Goal: Transaction & Acquisition: Purchase product/service

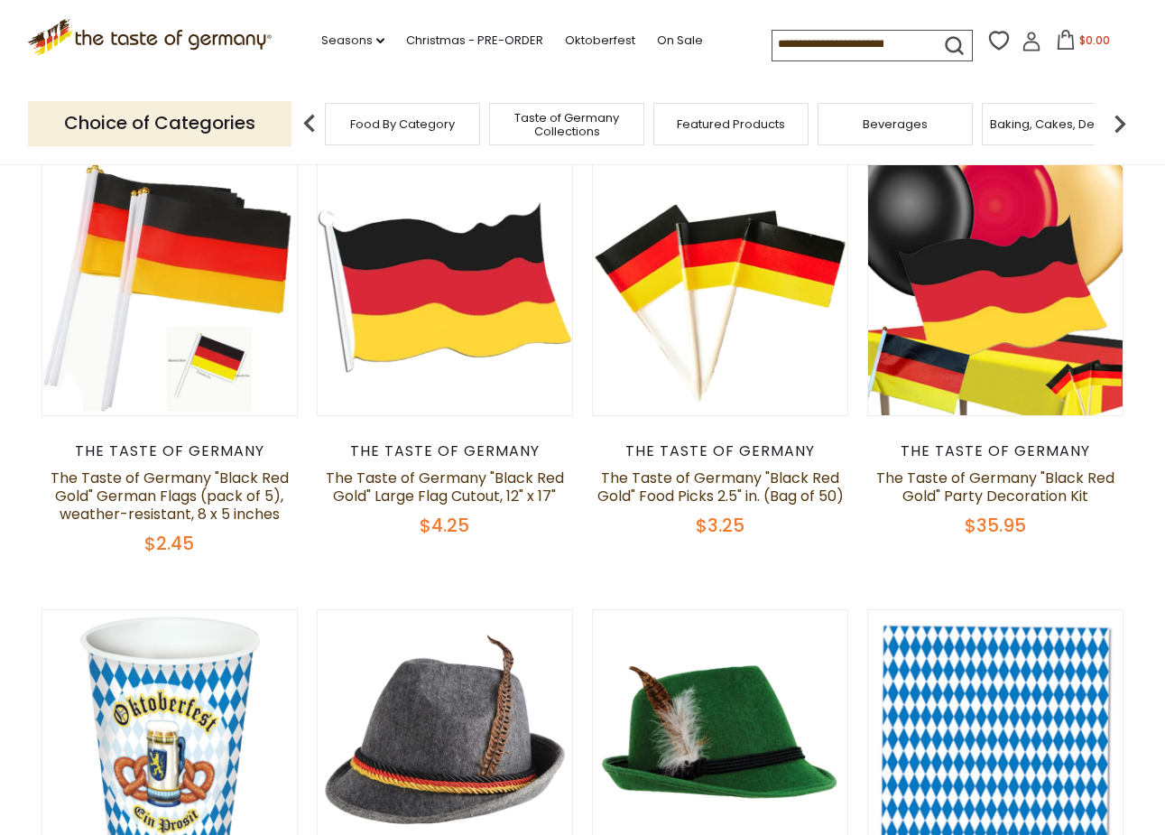
scroll to position [196, 0]
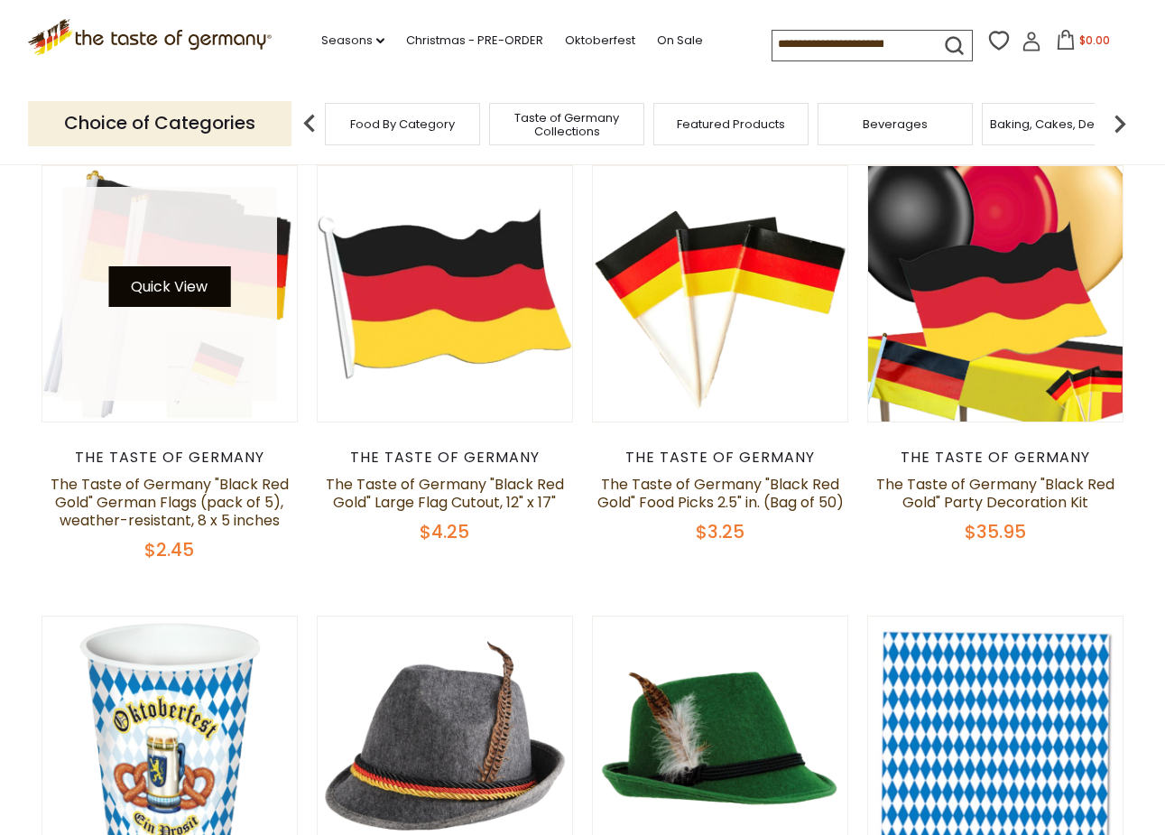
click at [153, 294] on button "Quick View" at bounding box center [169, 286] width 122 height 41
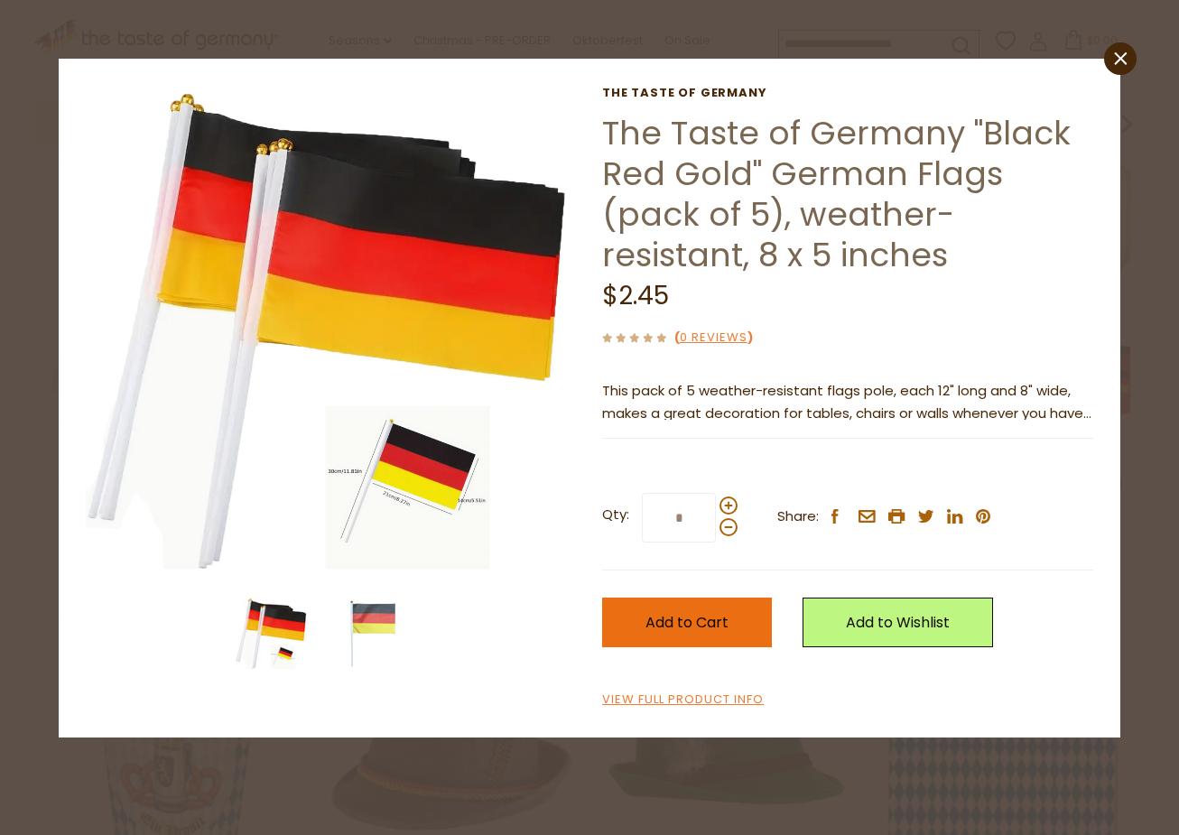
click at [625, 618] on button "Add to Cart" at bounding box center [687, 622] width 170 height 50
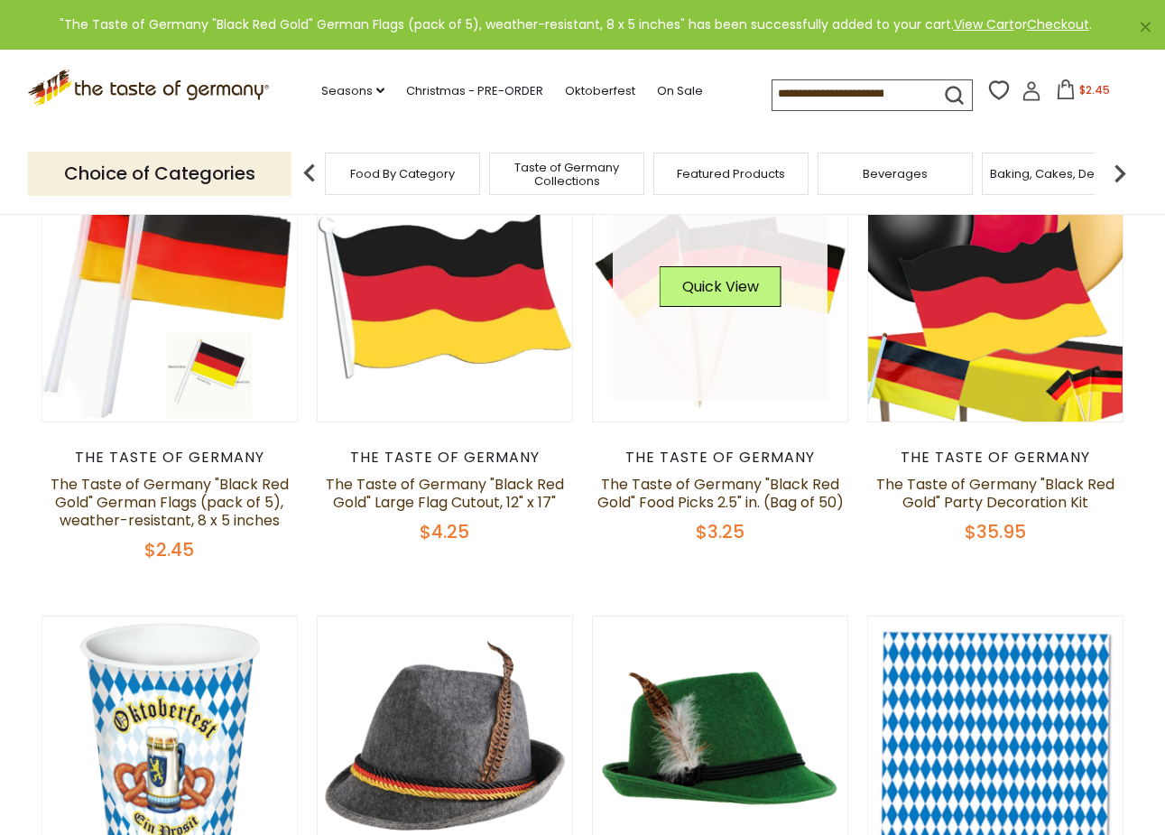
click at [746, 399] on link at bounding box center [720, 294] width 215 height 215
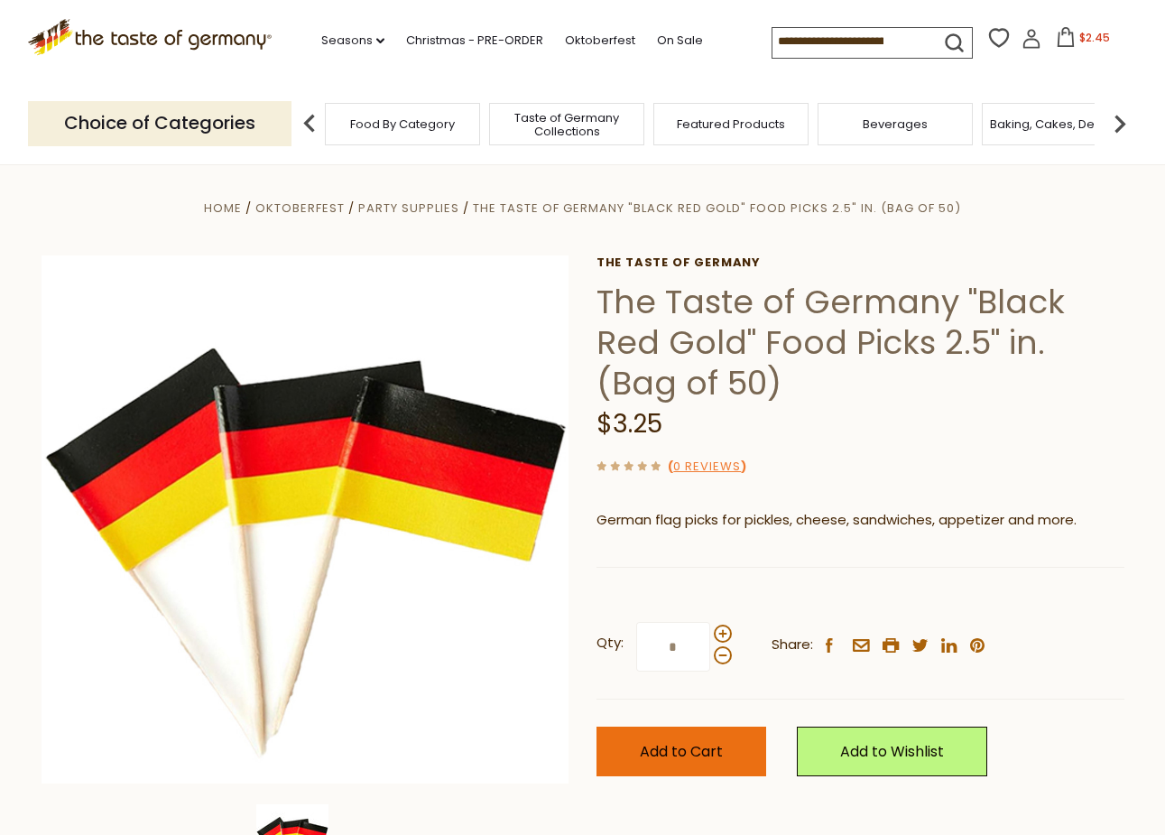
click at [697, 750] on span "Add to Cart" at bounding box center [681, 751] width 83 height 21
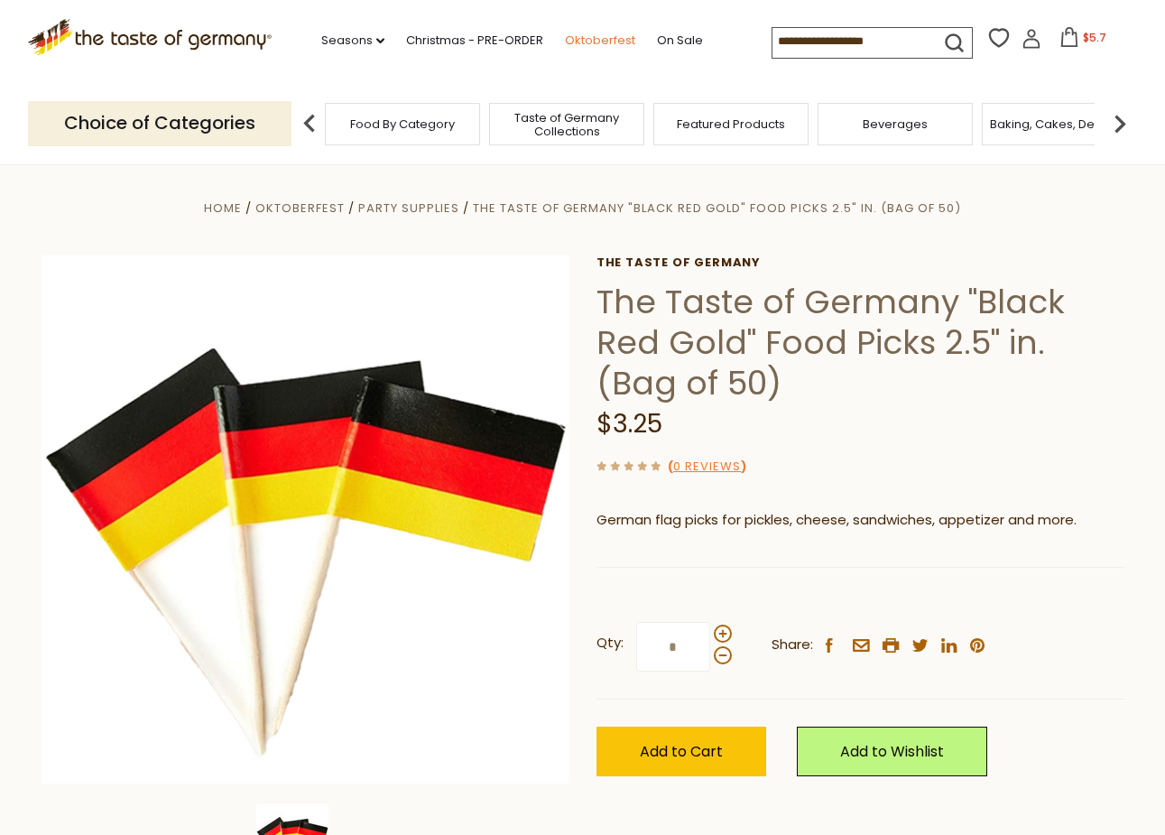
click at [565, 35] on link "Oktoberfest" at bounding box center [600, 41] width 70 height 20
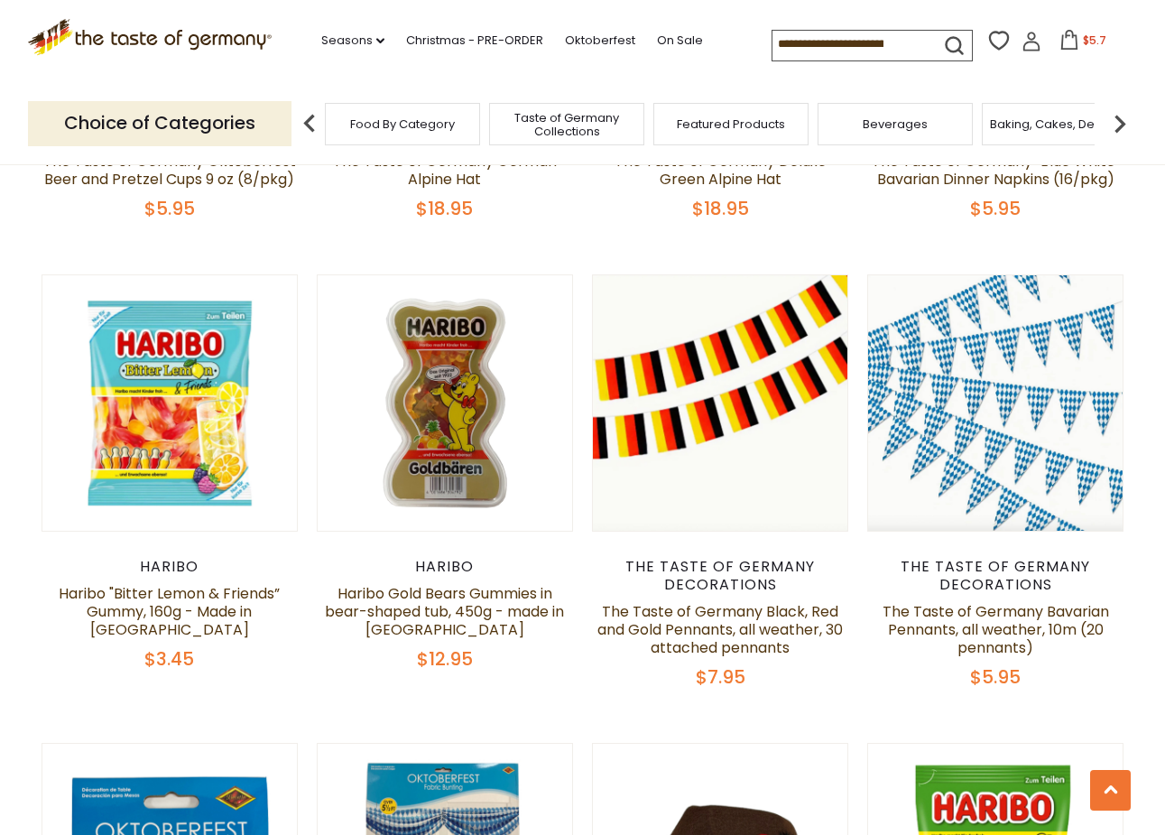
scroll to position [1600, 0]
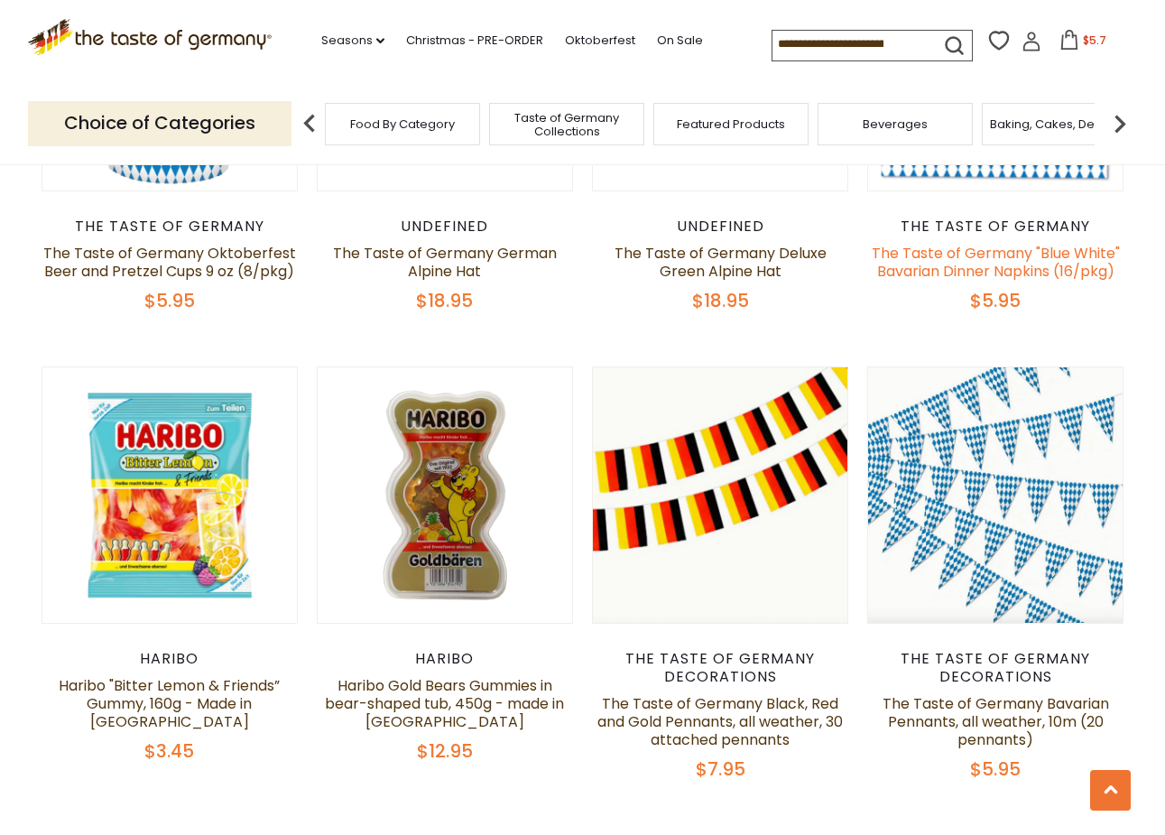
click at [1002, 259] on link "The Taste of Germany "Blue White" Bavarian Dinner Napkins (16/pkg)" at bounding box center [996, 262] width 248 height 39
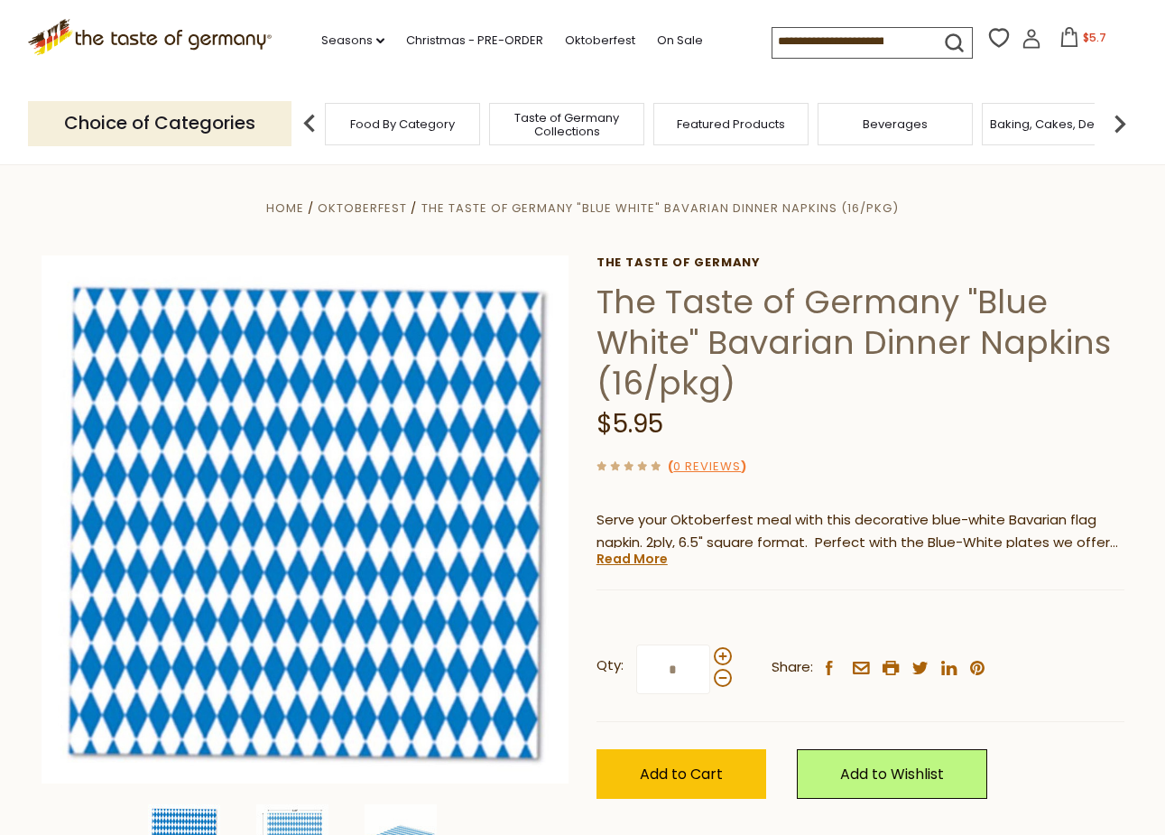
click at [680, 672] on input "*" at bounding box center [673, 669] width 74 height 50
type input "*"
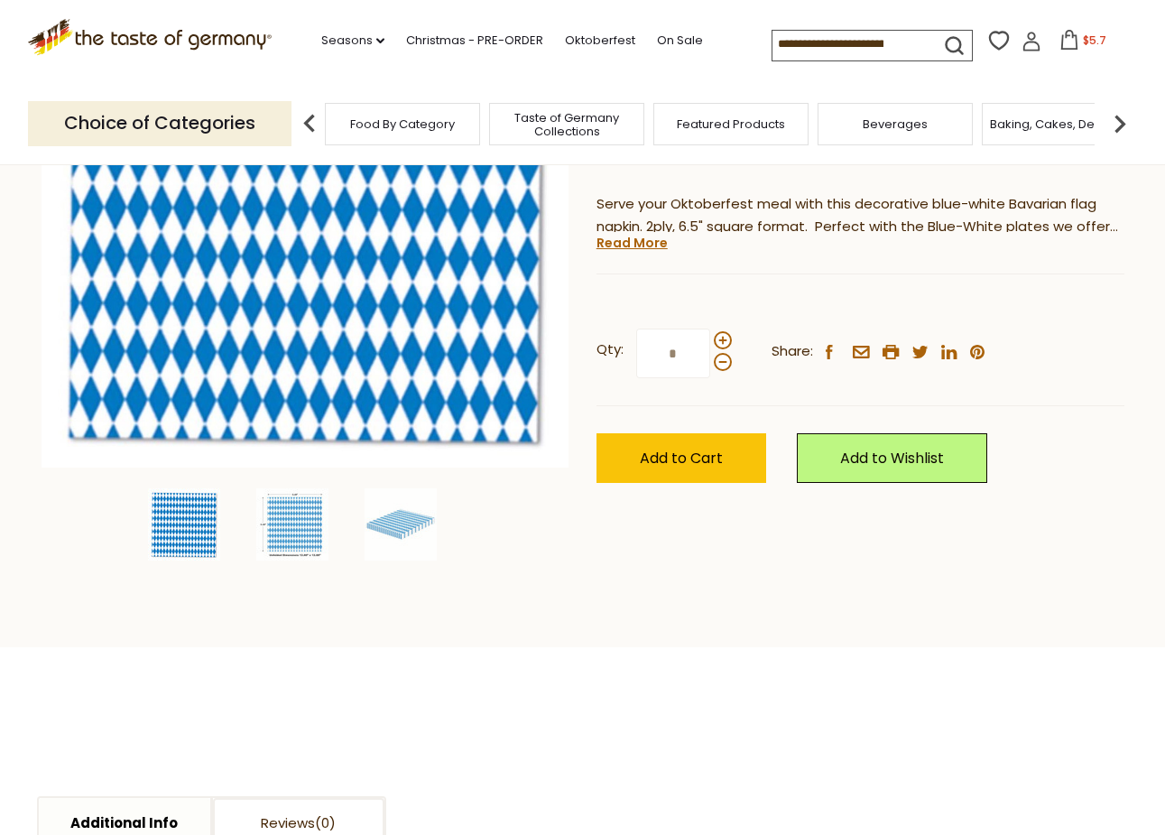
scroll to position [462, 0]
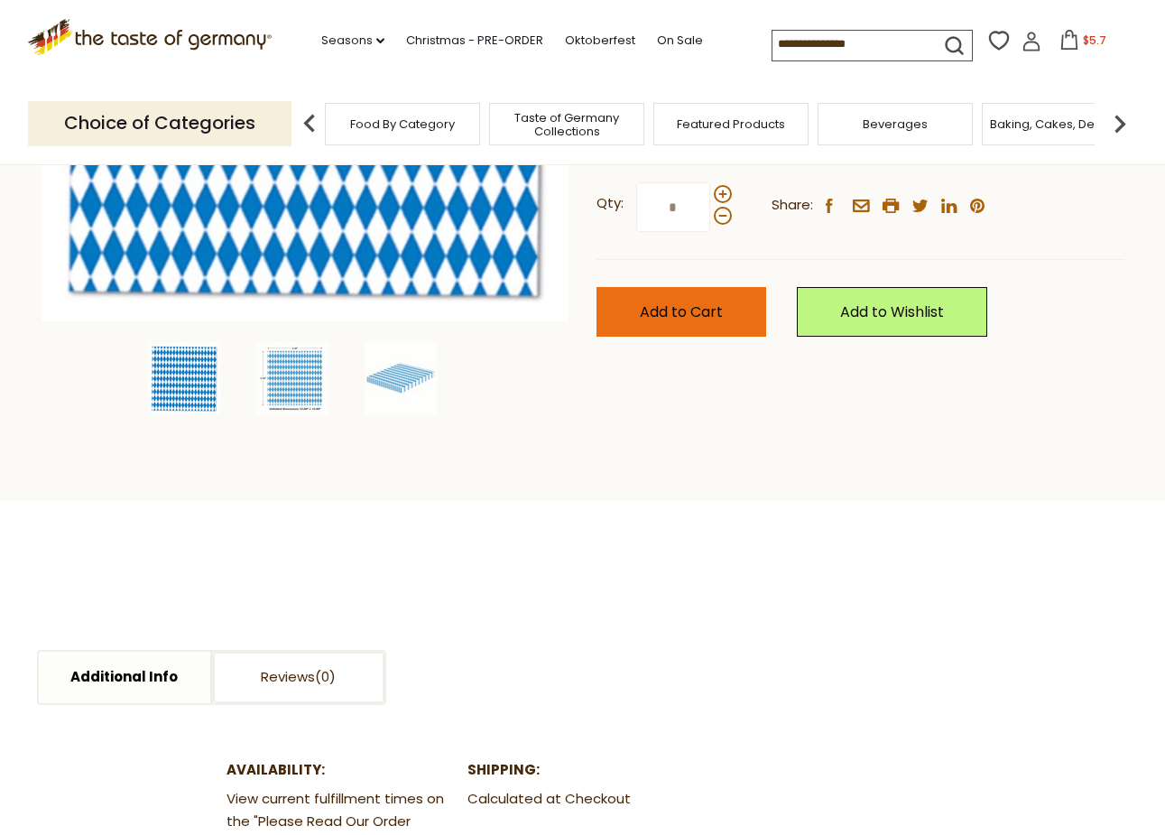
type input "*"
click at [731, 316] on button "Add to Cart" at bounding box center [682, 312] width 170 height 50
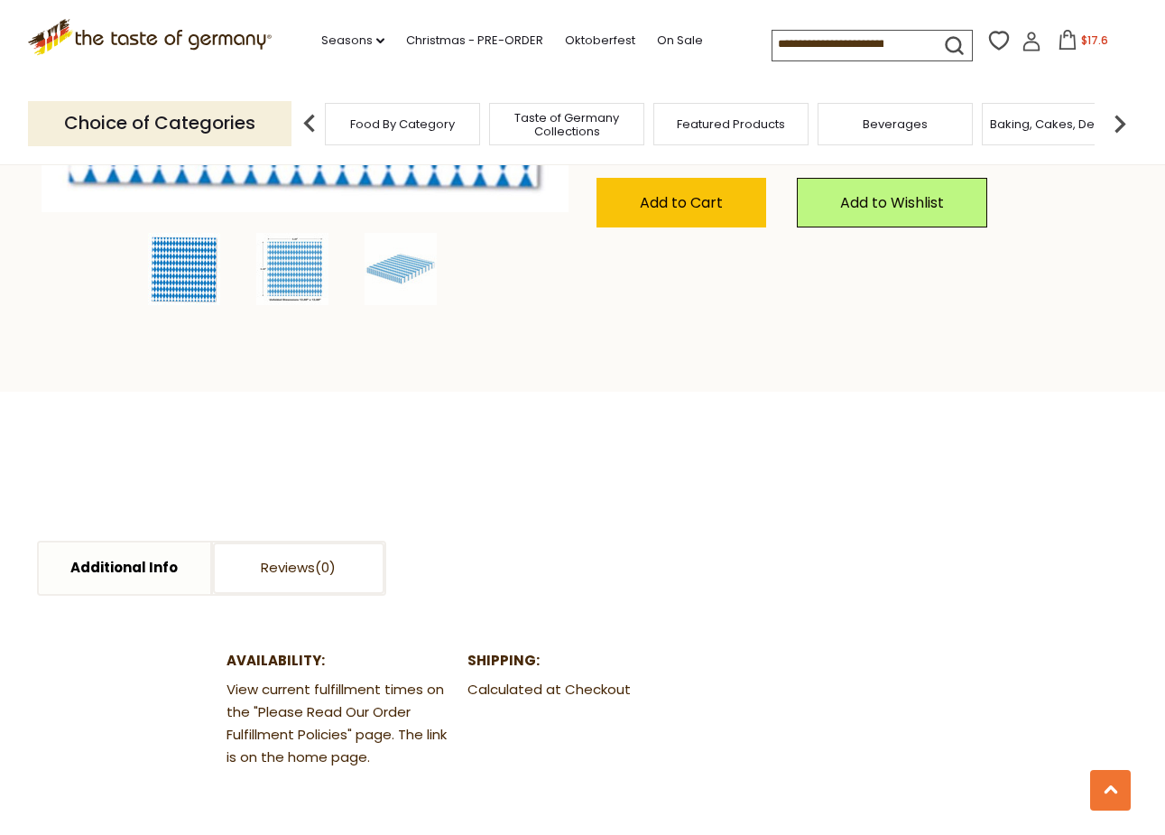
scroll to position [0, 0]
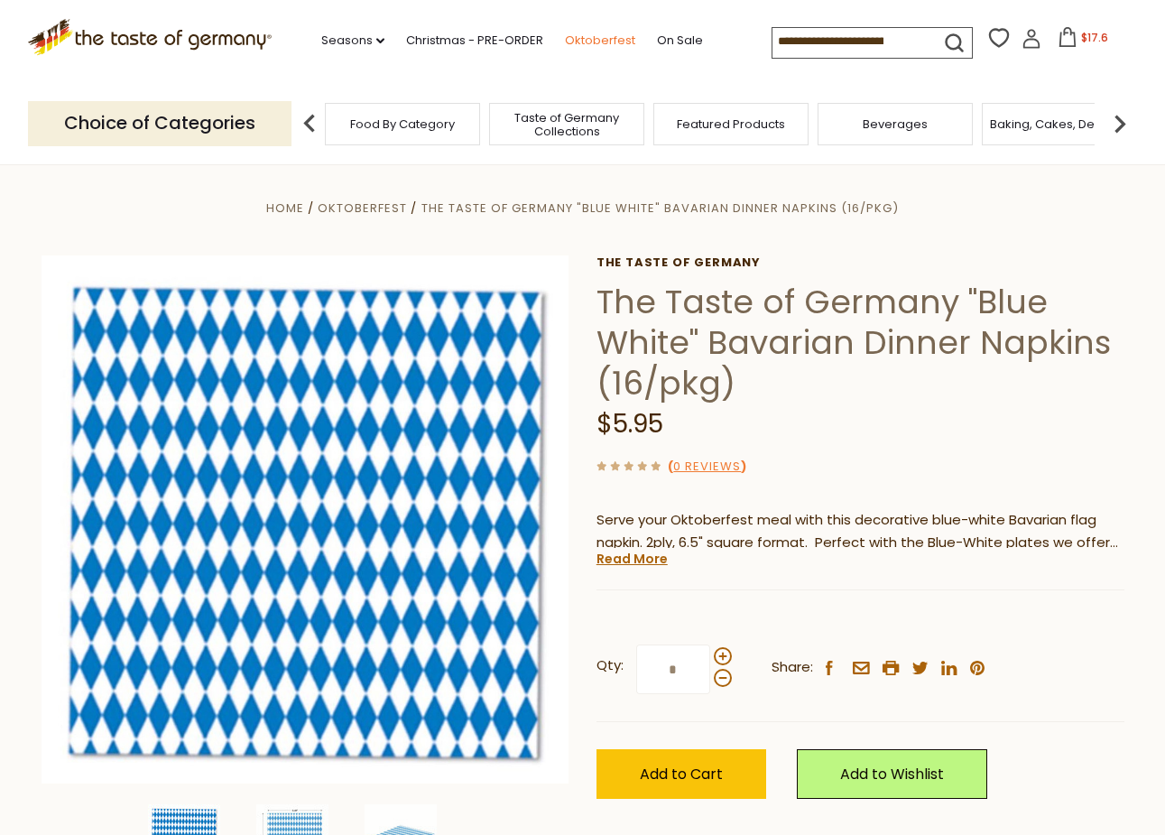
click at [565, 37] on link "Oktoberfest" at bounding box center [600, 41] width 70 height 20
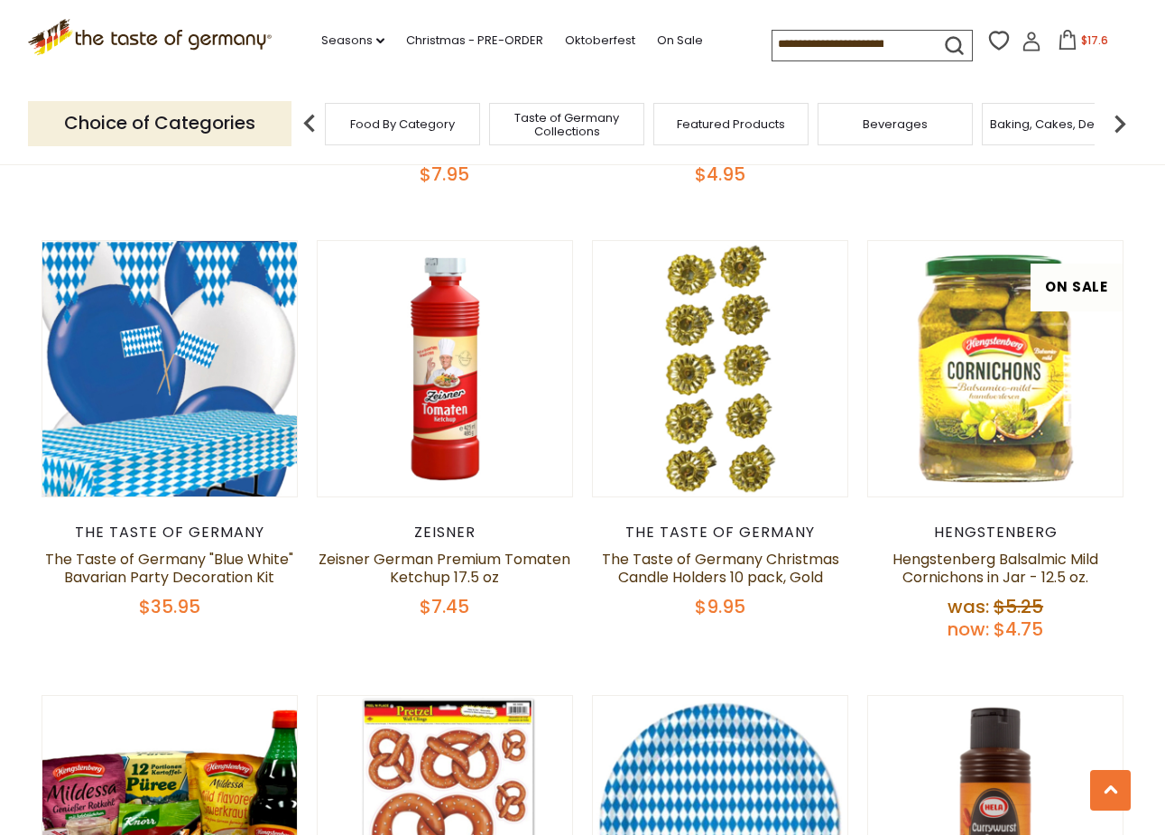
scroll to position [3081, 0]
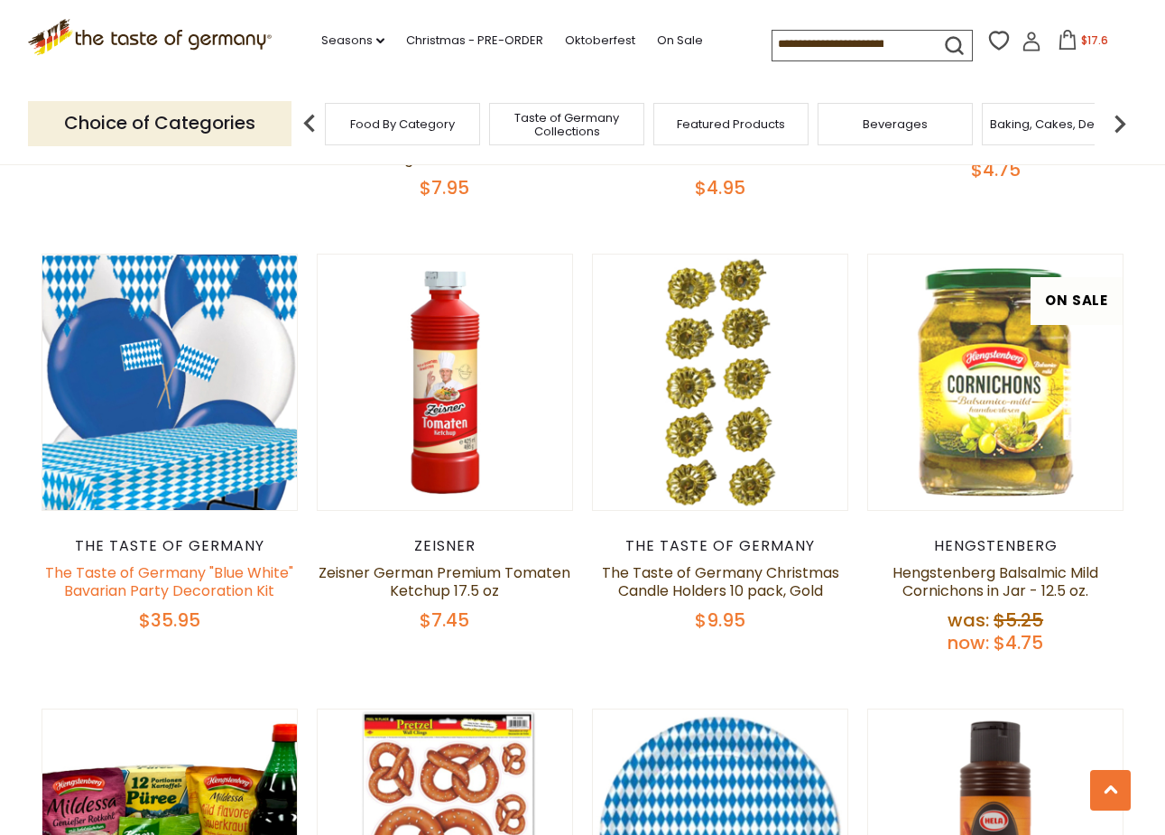
click at [205, 588] on link "The Taste of Germany "Blue White" Bavarian Party Decoration Kit" at bounding box center [169, 581] width 248 height 39
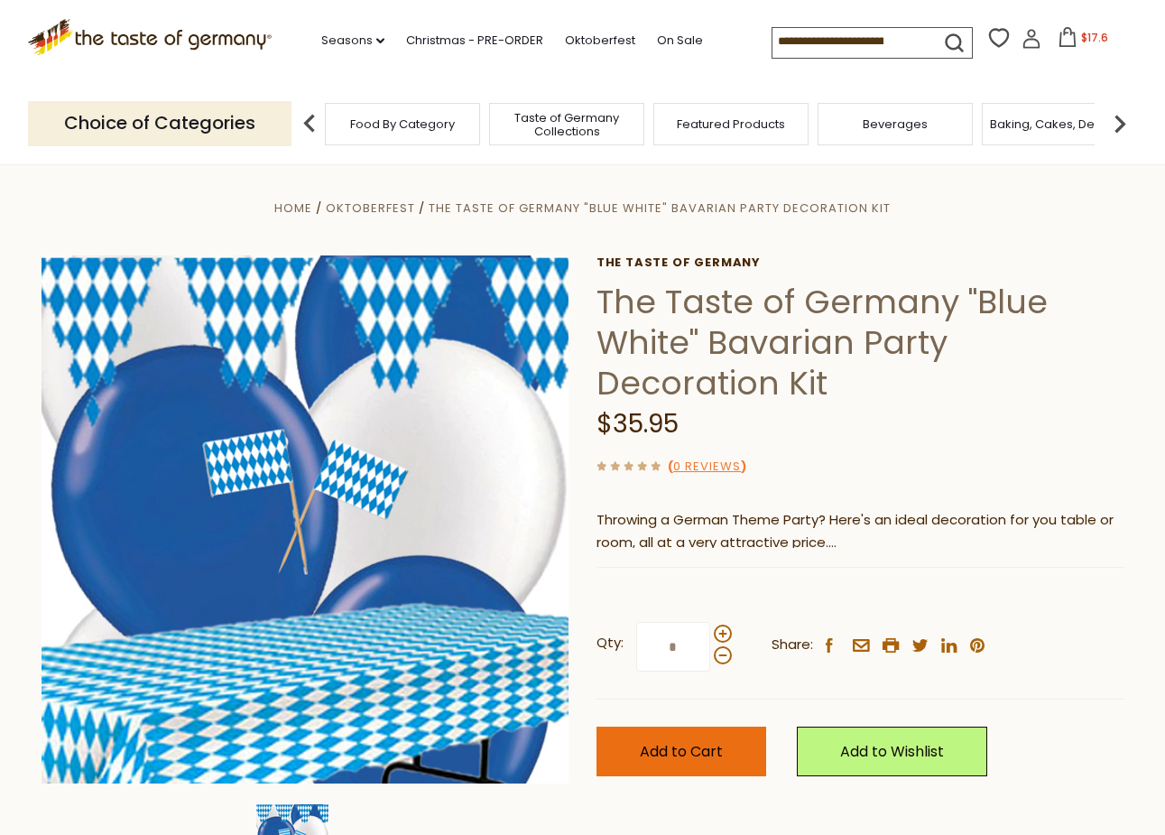
click at [647, 741] on span "Add to Cart" at bounding box center [681, 751] width 83 height 21
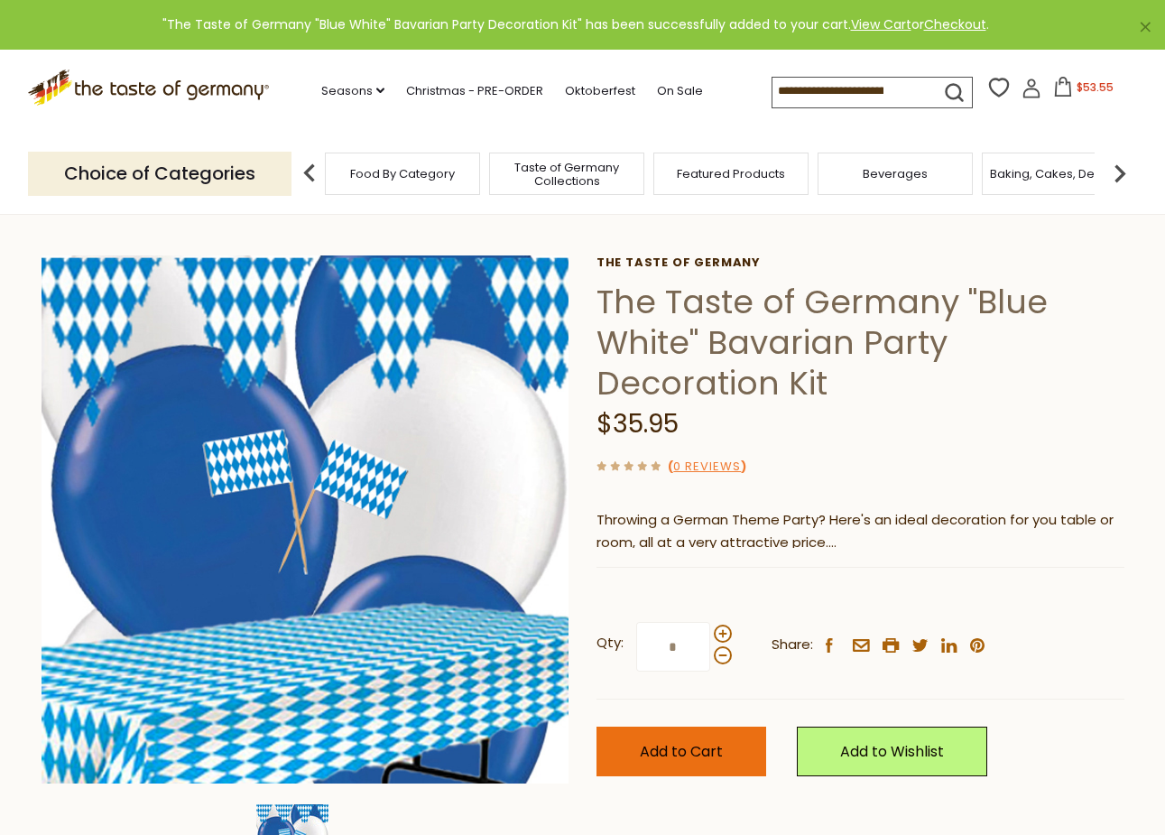
click at [657, 736] on button "Add to Cart" at bounding box center [682, 751] width 170 height 50
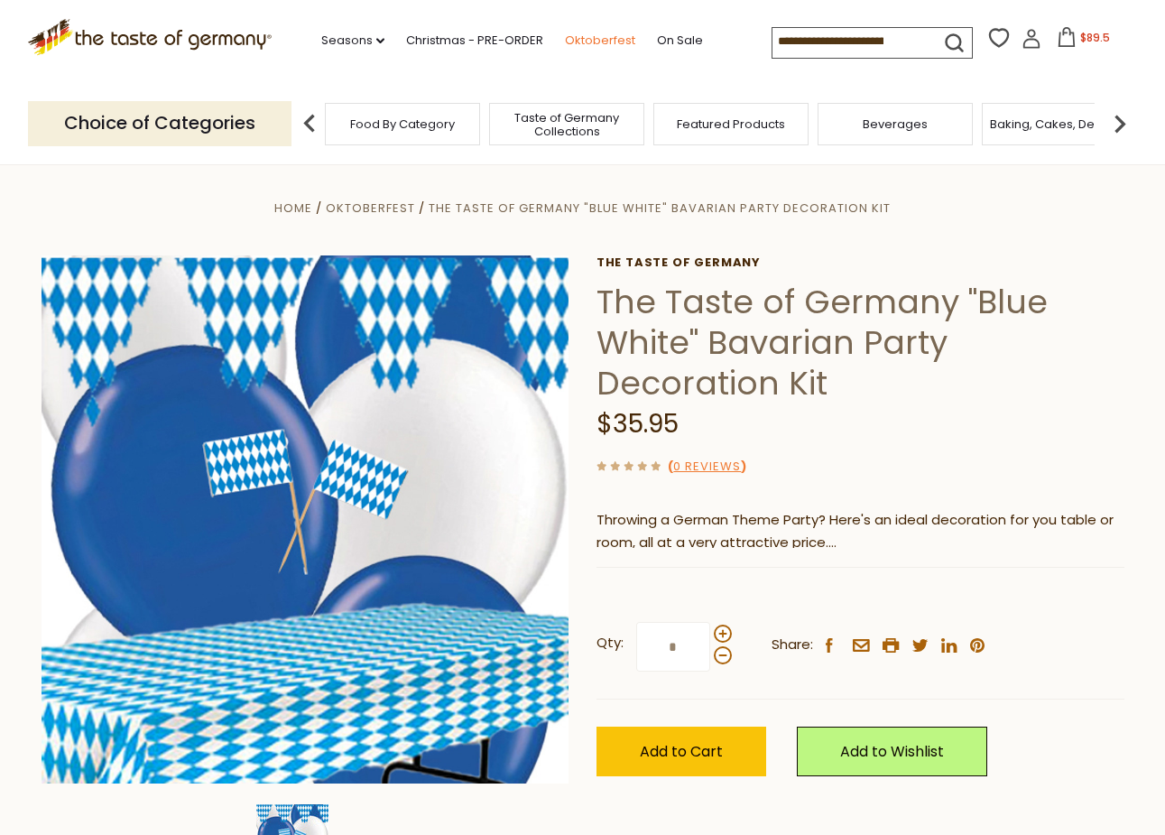
click at [565, 39] on link "Oktoberfest" at bounding box center [600, 41] width 70 height 20
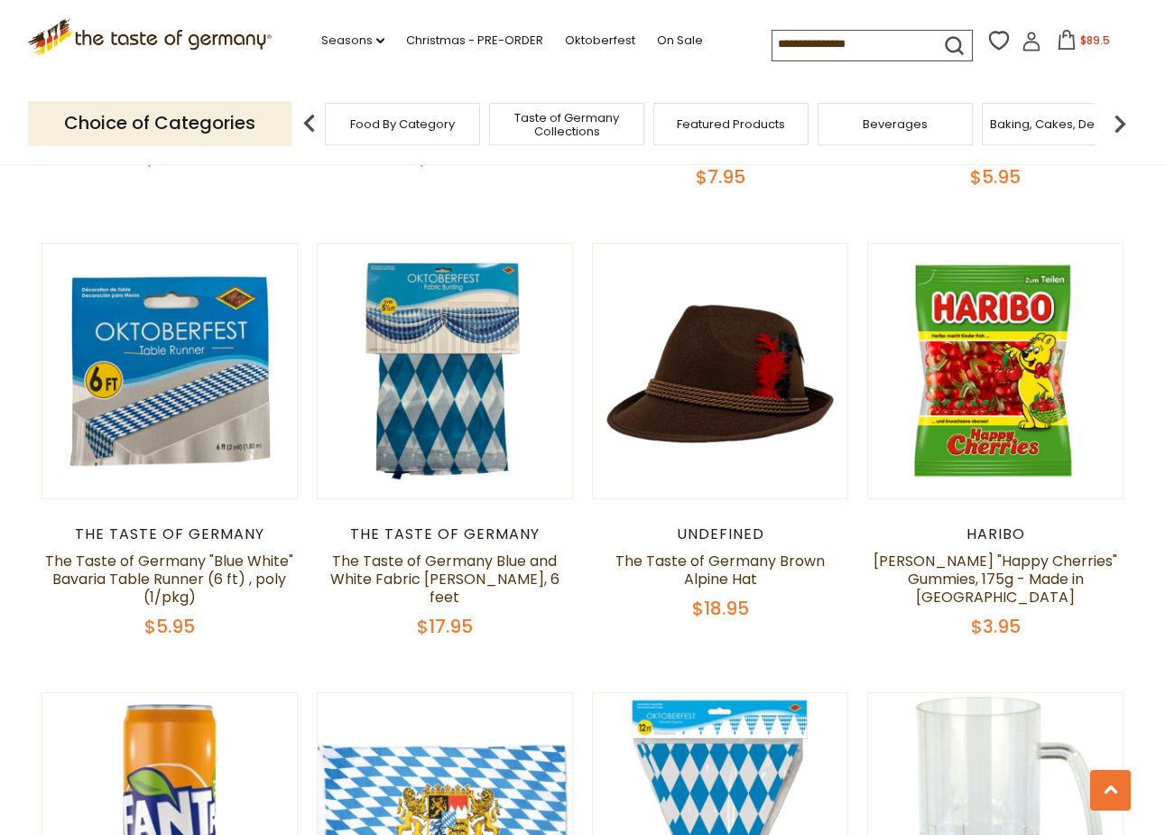
scroll to position [2212, 0]
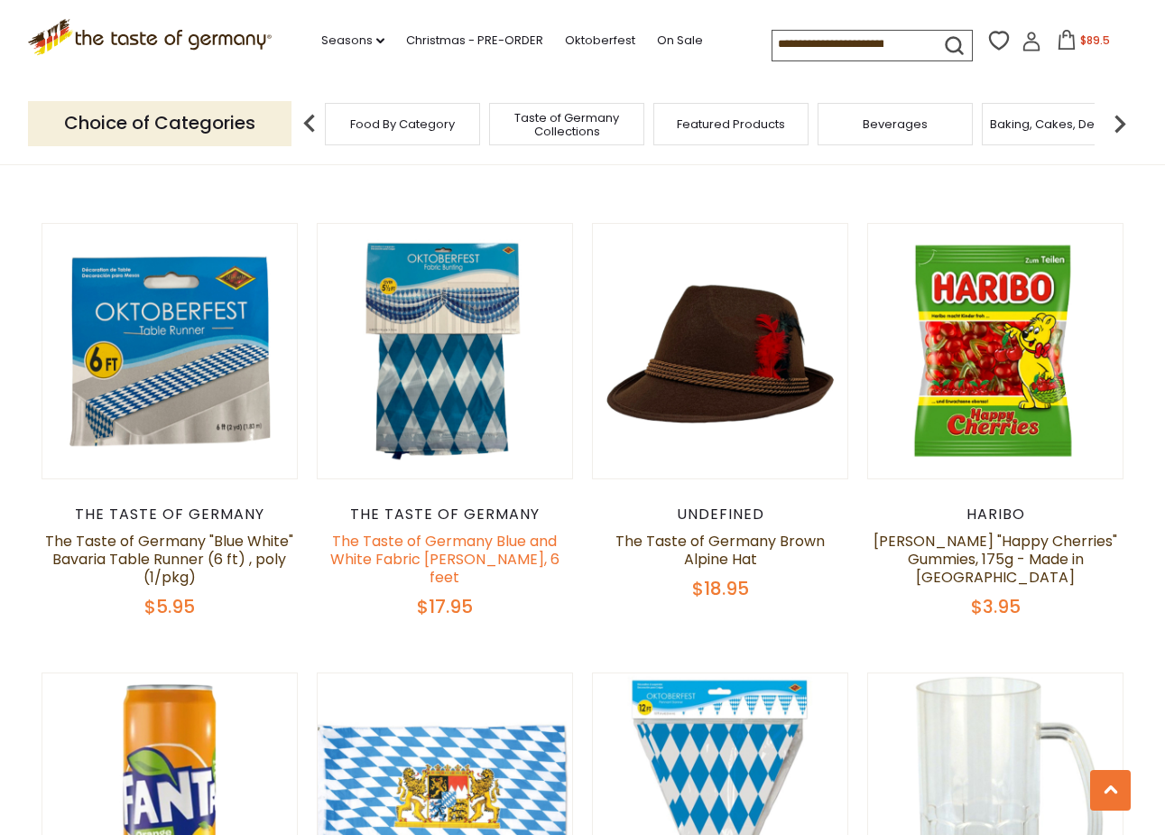
click at [402, 541] on link "The Taste of Germany Blue and White Fabric [PERSON_NAME], 6 feet" at bounding box center [444, 559] width 229 height 57
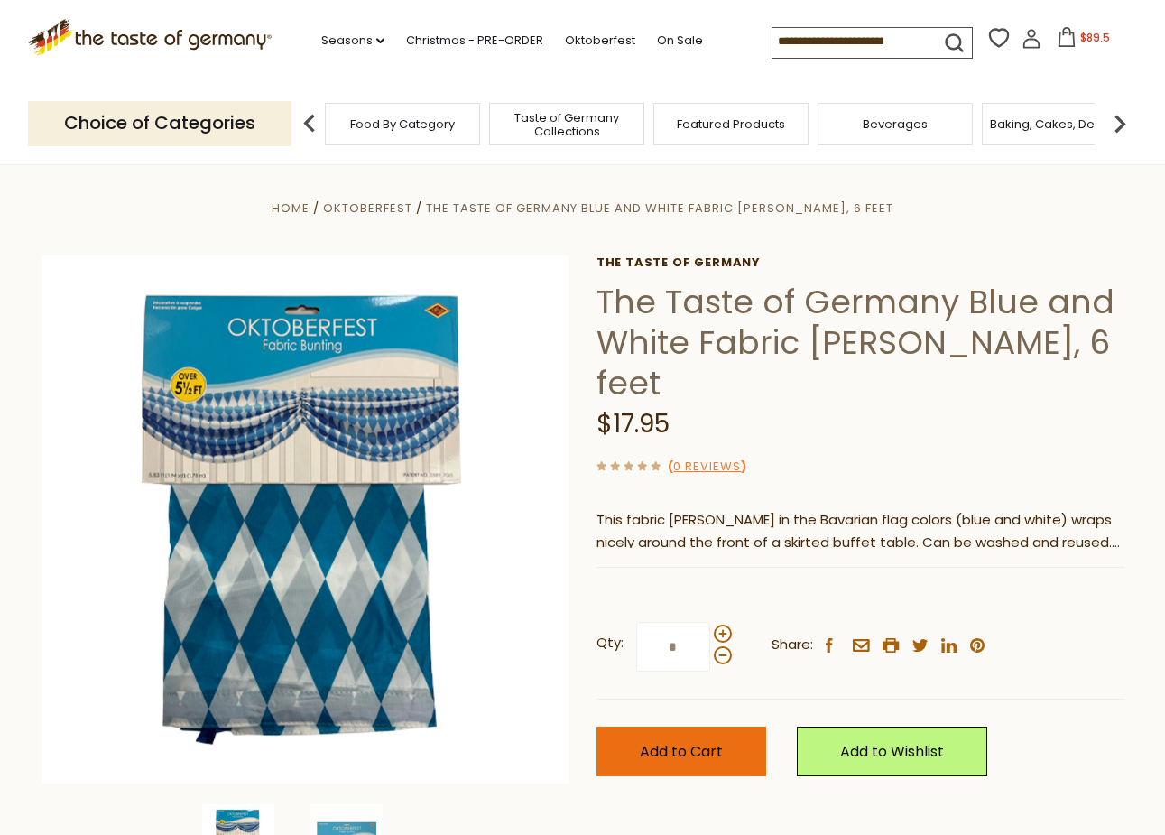
click at [682, 741] on span "Add to Cart" at bounding box center [681, 751] width 83 height 21
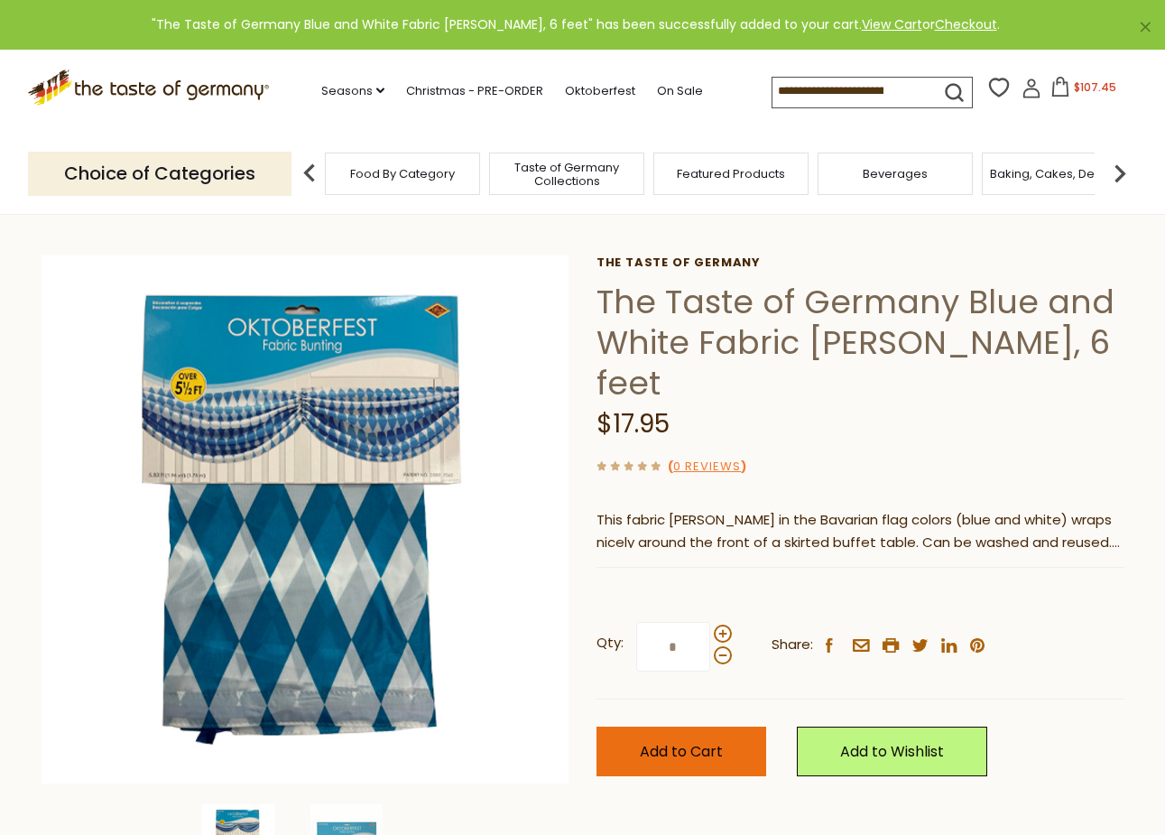
click at [675, 741] on span "Add to Cart" at bounding box center [681, 751] width 83 height 21
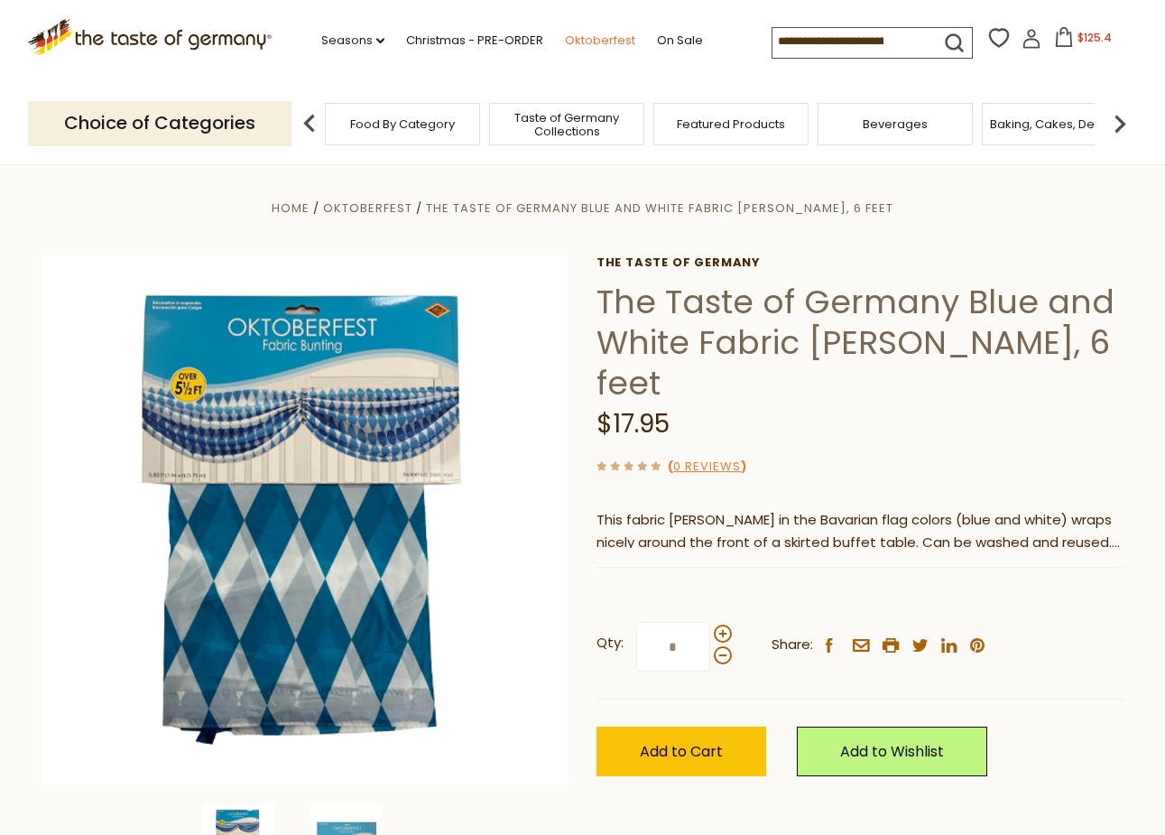
click at [565, 41] on link "Oktoberfest" at bounding box center [600, 41] width 70 height 20
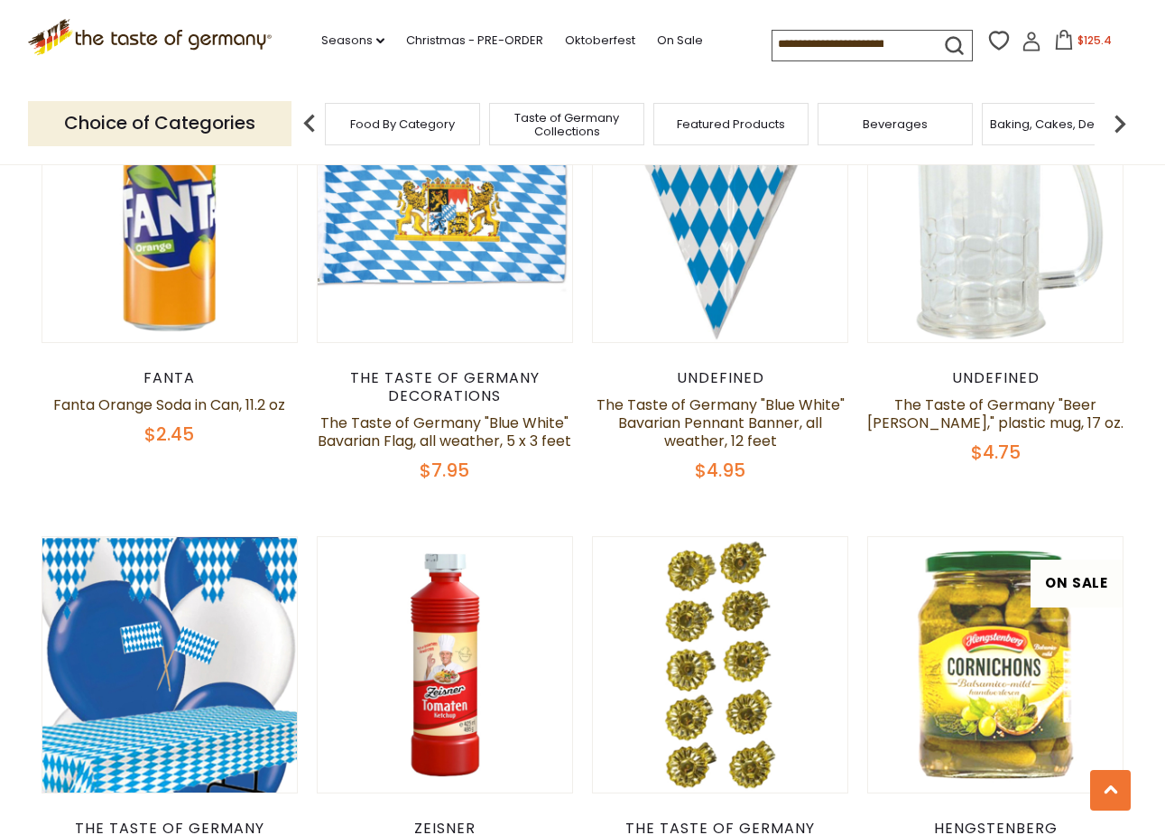
scroll to position [2679, 0]
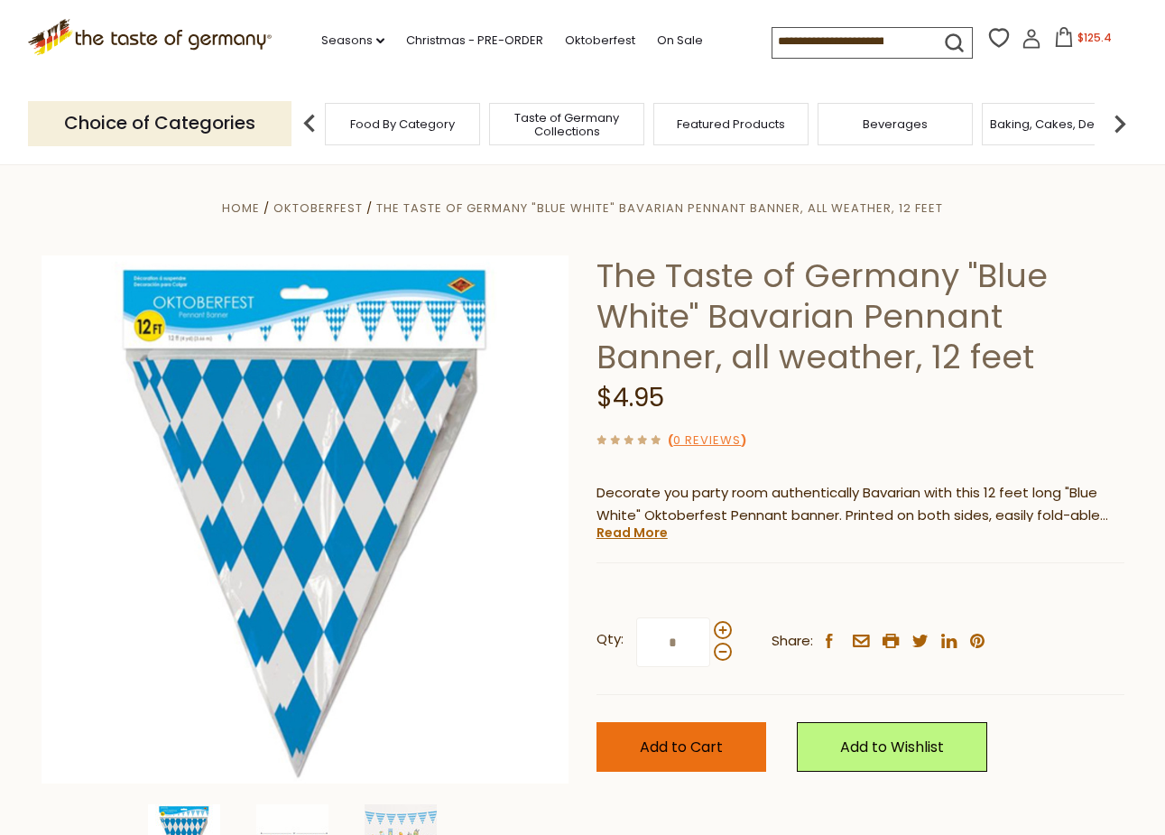
click at [661, 731] on button "Add to Cart" at bounding box center [682, 747] width 170 height 50
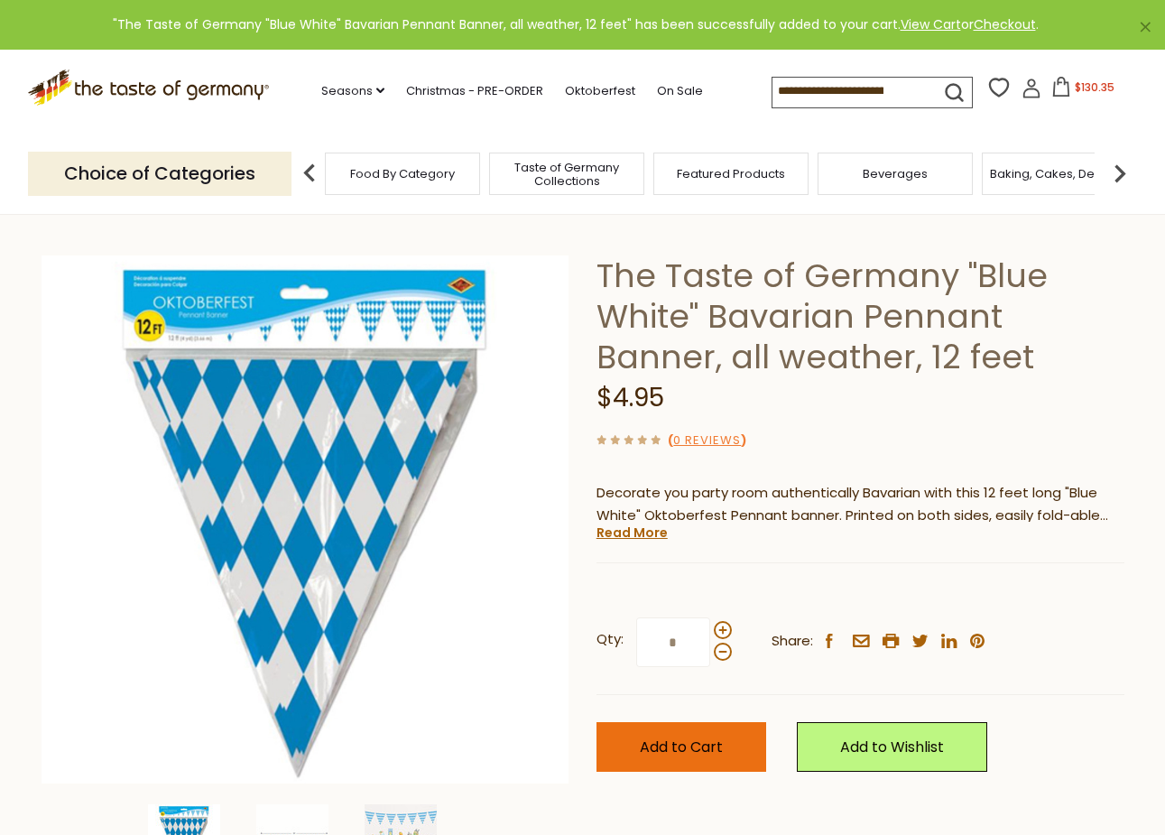
click at [661, 730] on button "Add to Cart" at bounding box center [682, 747] width 170 height 50
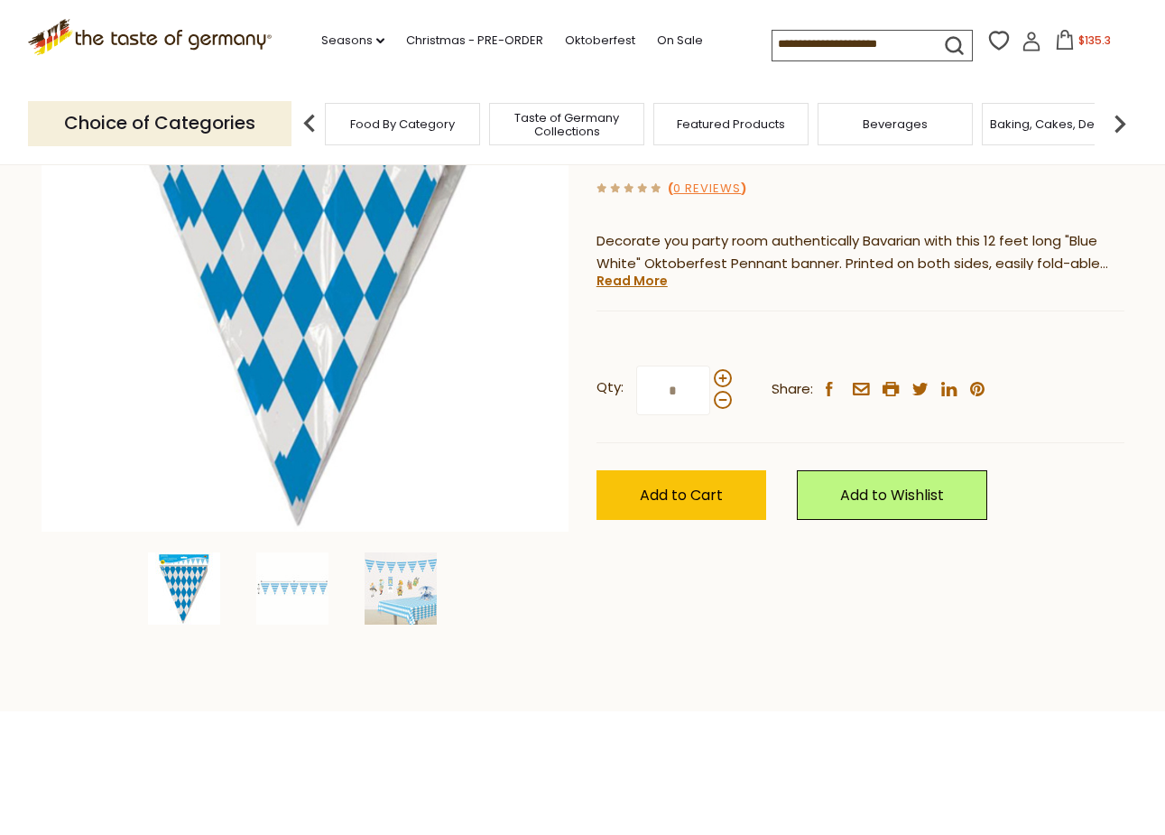
scroll to position [262, 0]
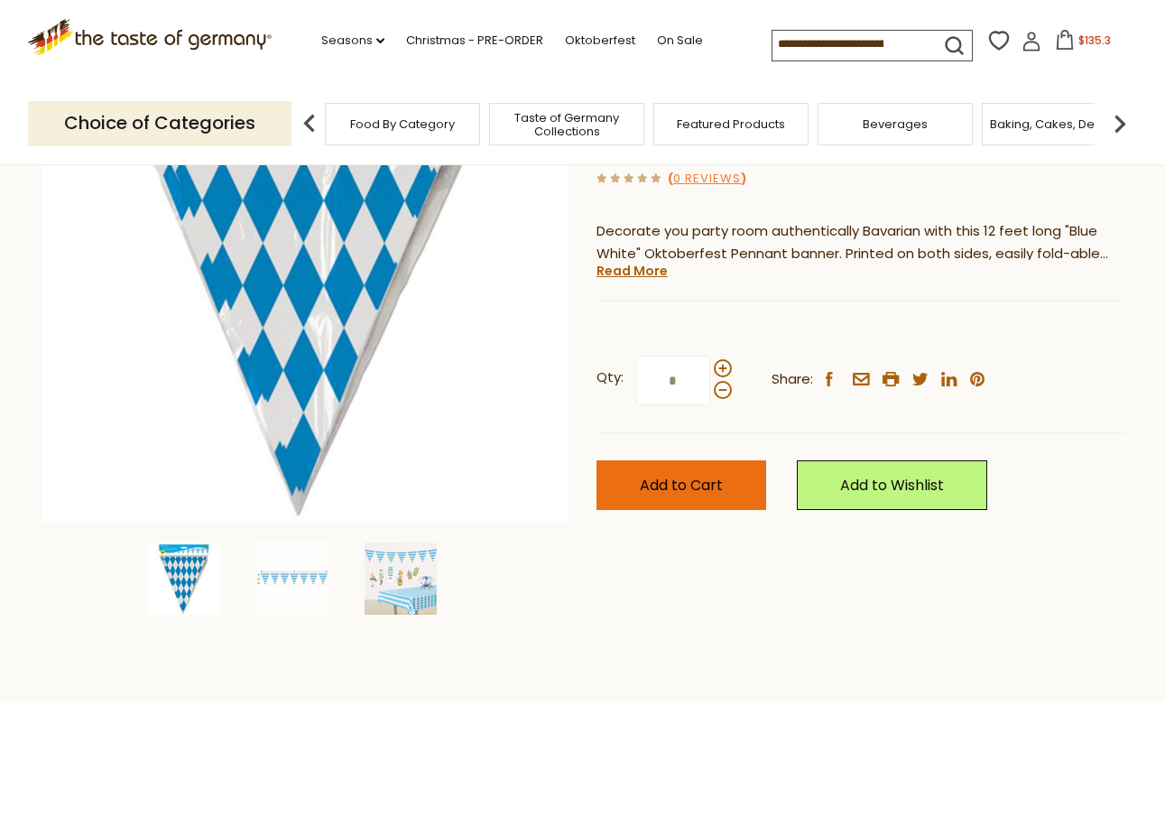
click at [722, 475] on span "Add to Cart" at bounding box center [681, 485] width 83 height 21
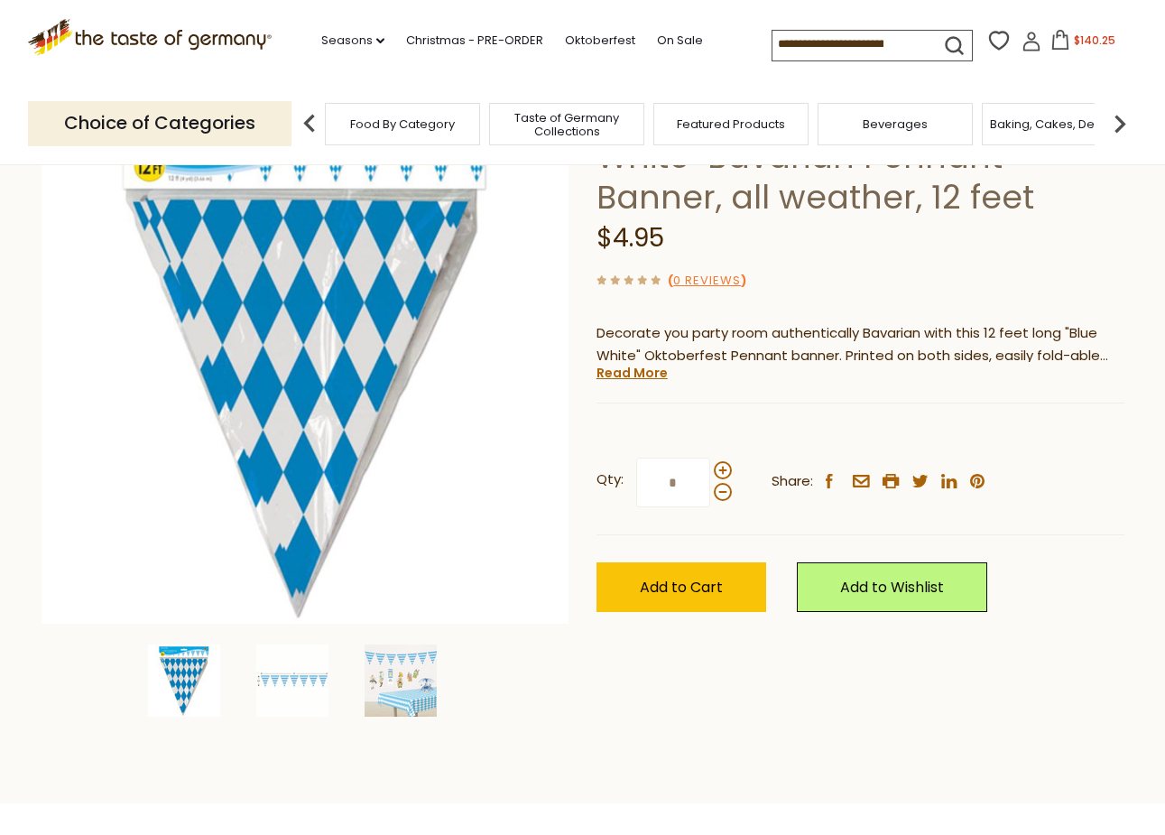
scroll to position [0, 0]
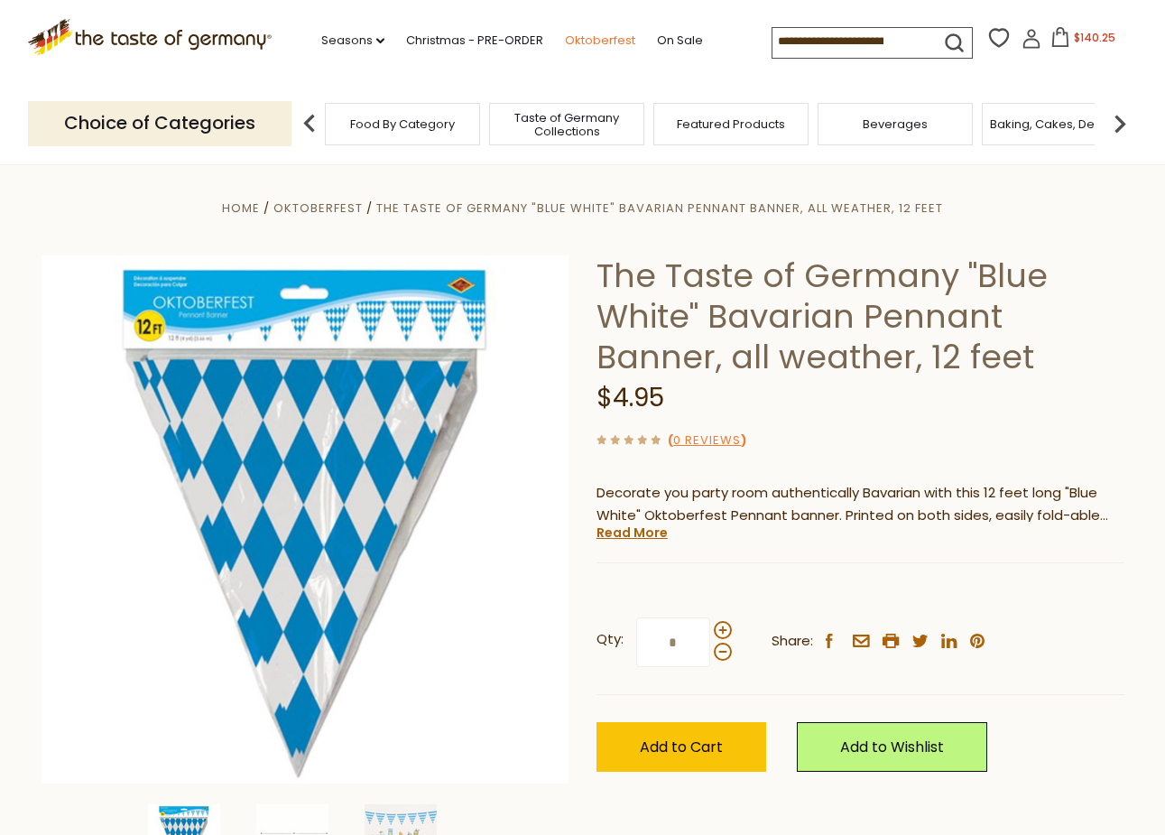
click at [565, 38] on link "Oktoberfest" at bounding box center [600, 41] width 70 height 20
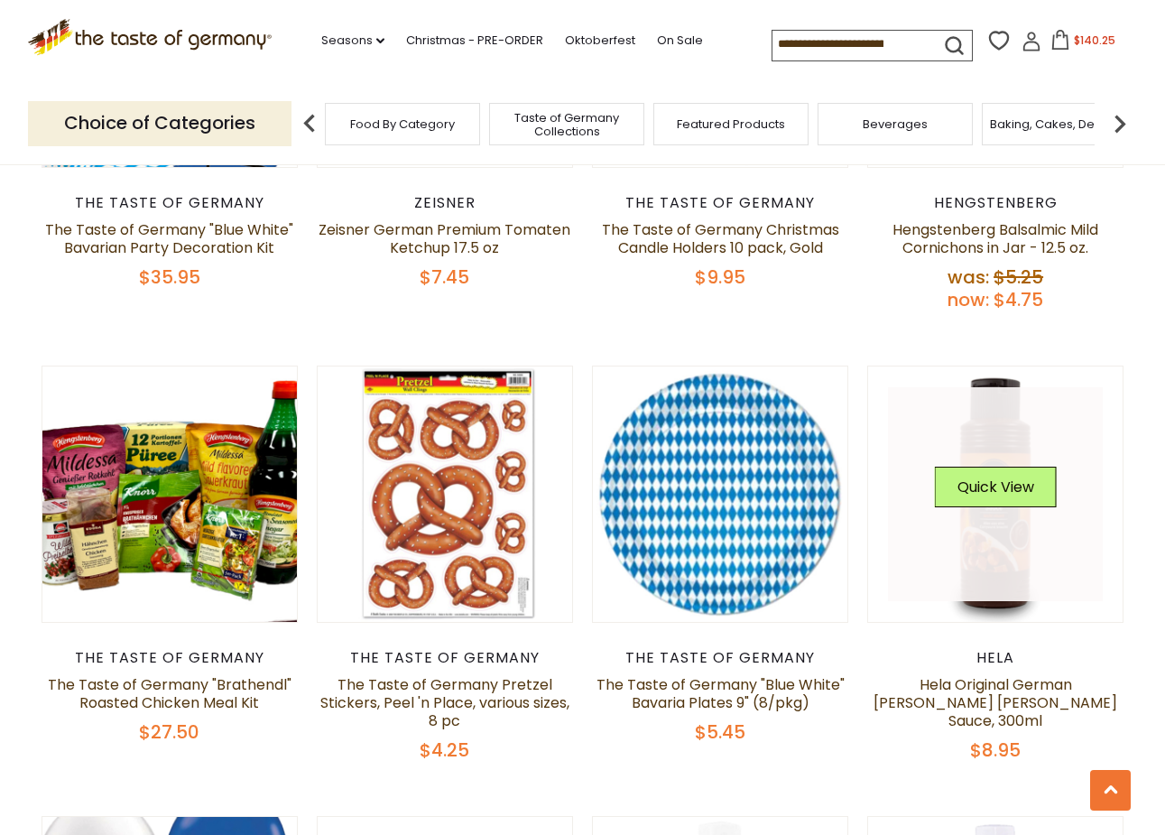
scroll to position [3417, 0]
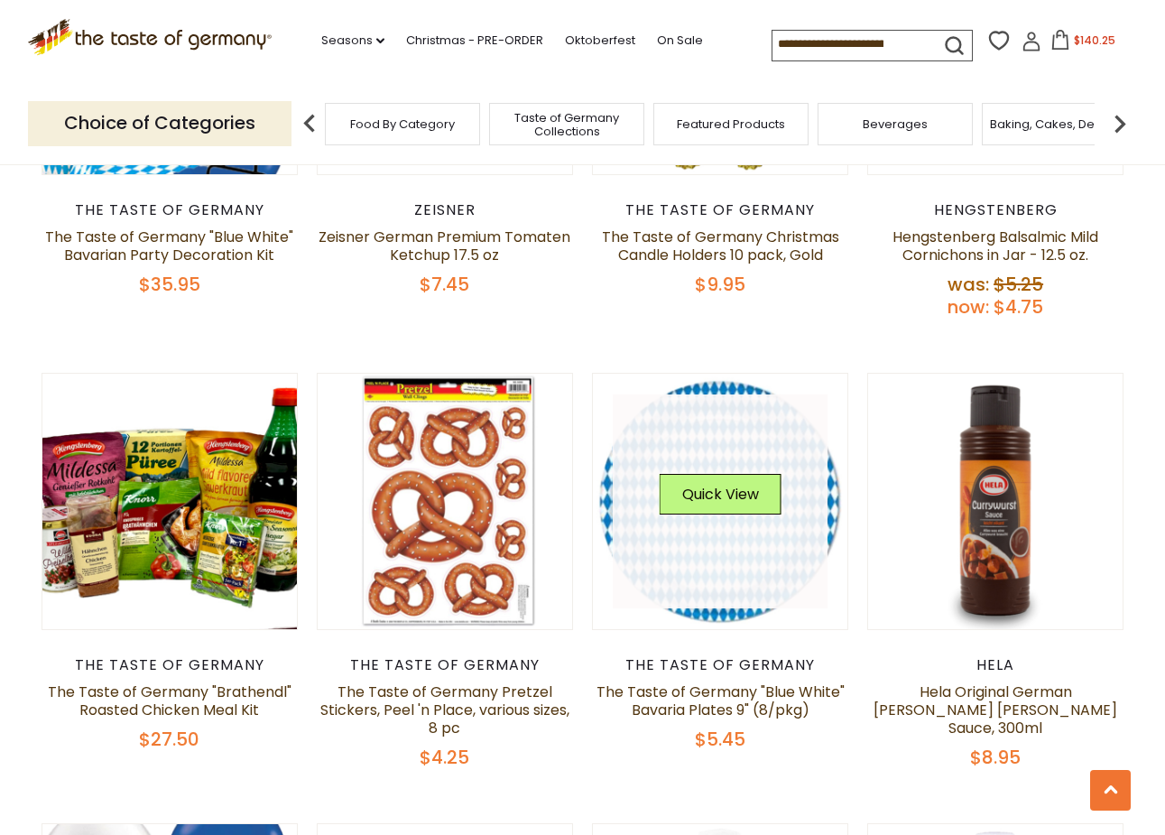
click at [707, 530] on link at bounding box center [720, 501] width 215 height 215
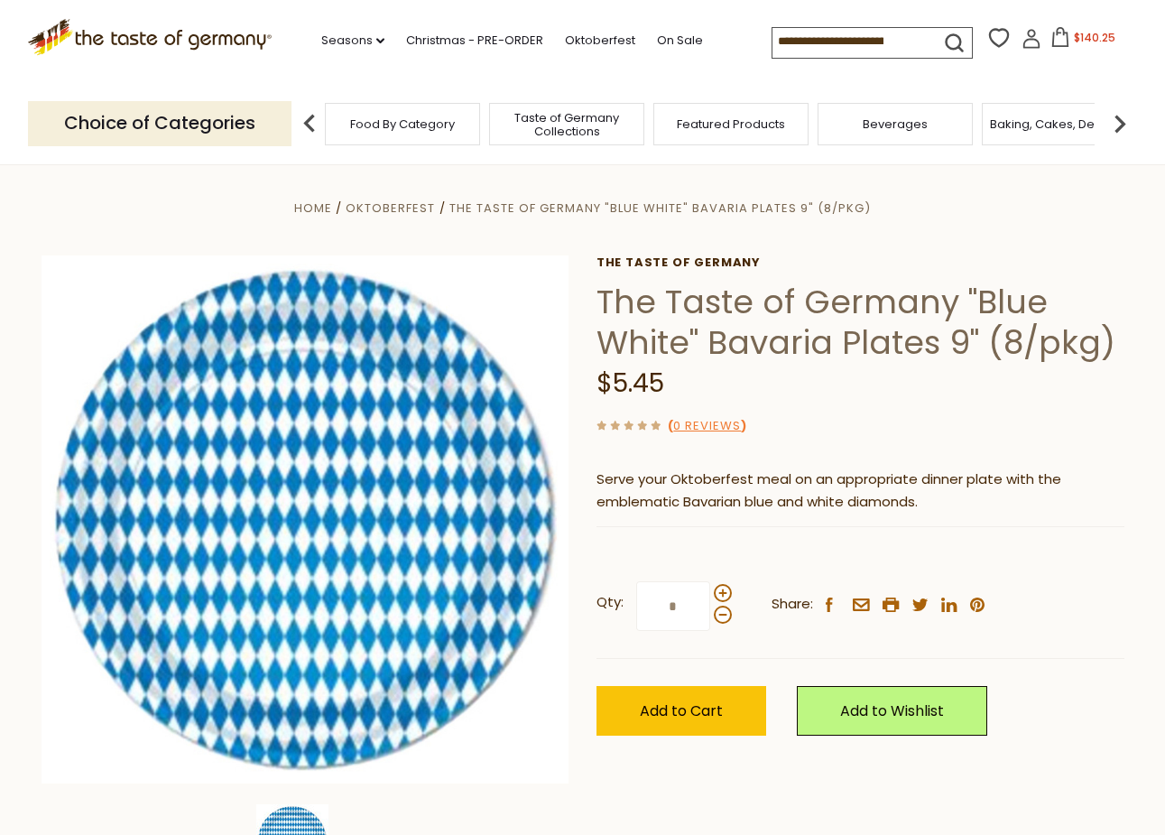
click at [685, 604] on input "*" at bounding box center [673, 606] width 74 height 50
type input "*"
click at [690, 703] on span "Add to Cart" at bounding box center [681, 710] width 83 height 21
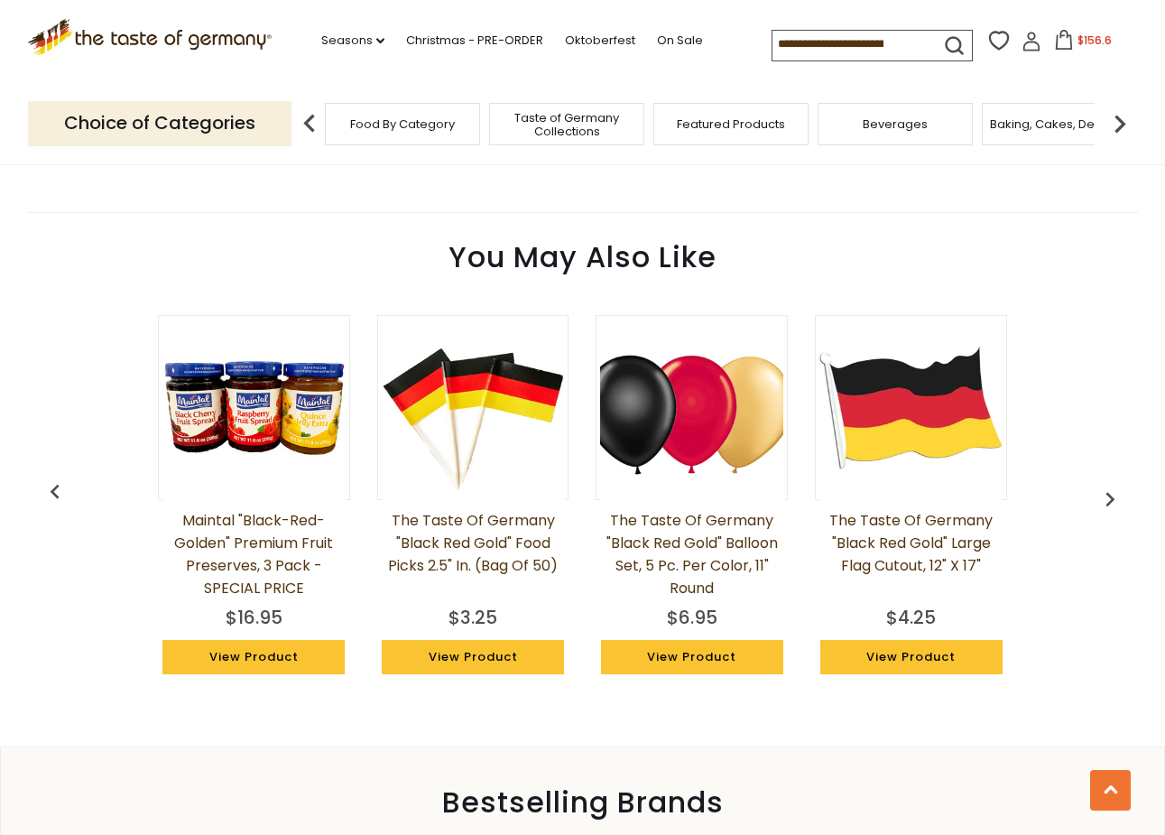
scroll to position [1081, 0]
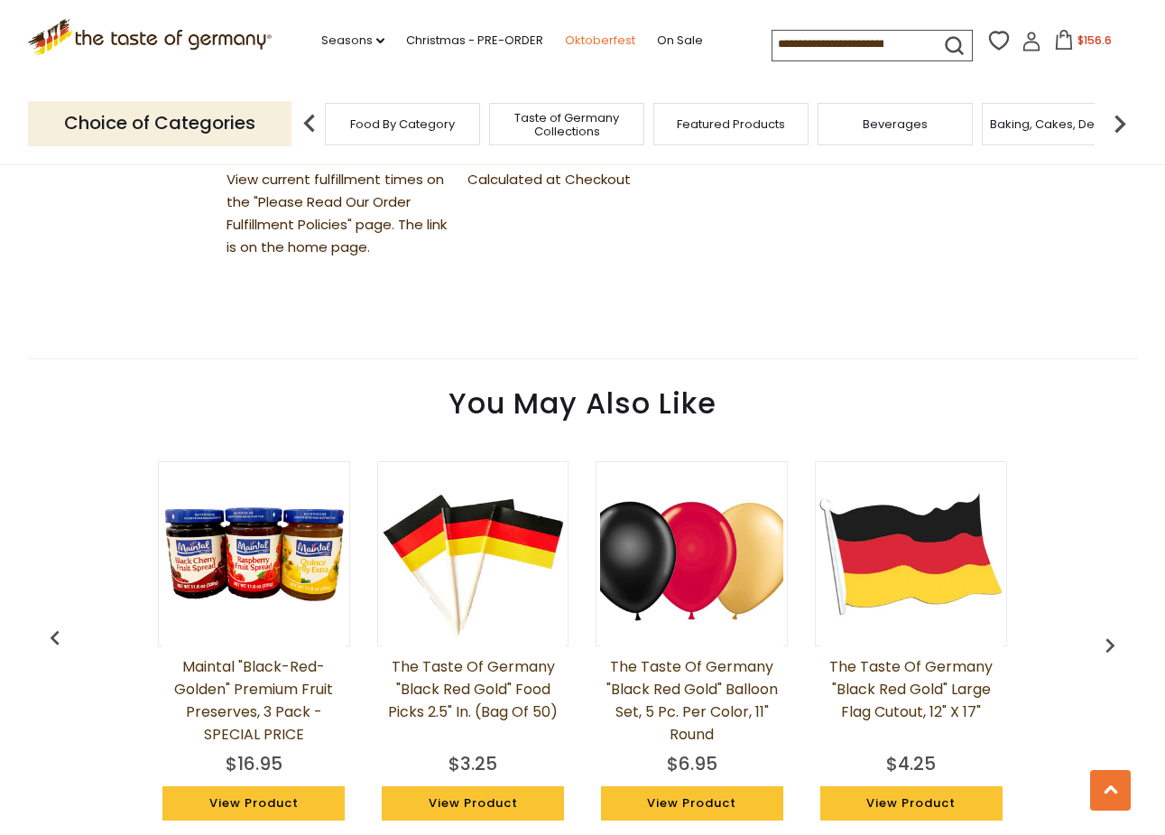
click at [565, 35] on link "Oktoberfest" at bounding box center [600, 41] width 70 height 20
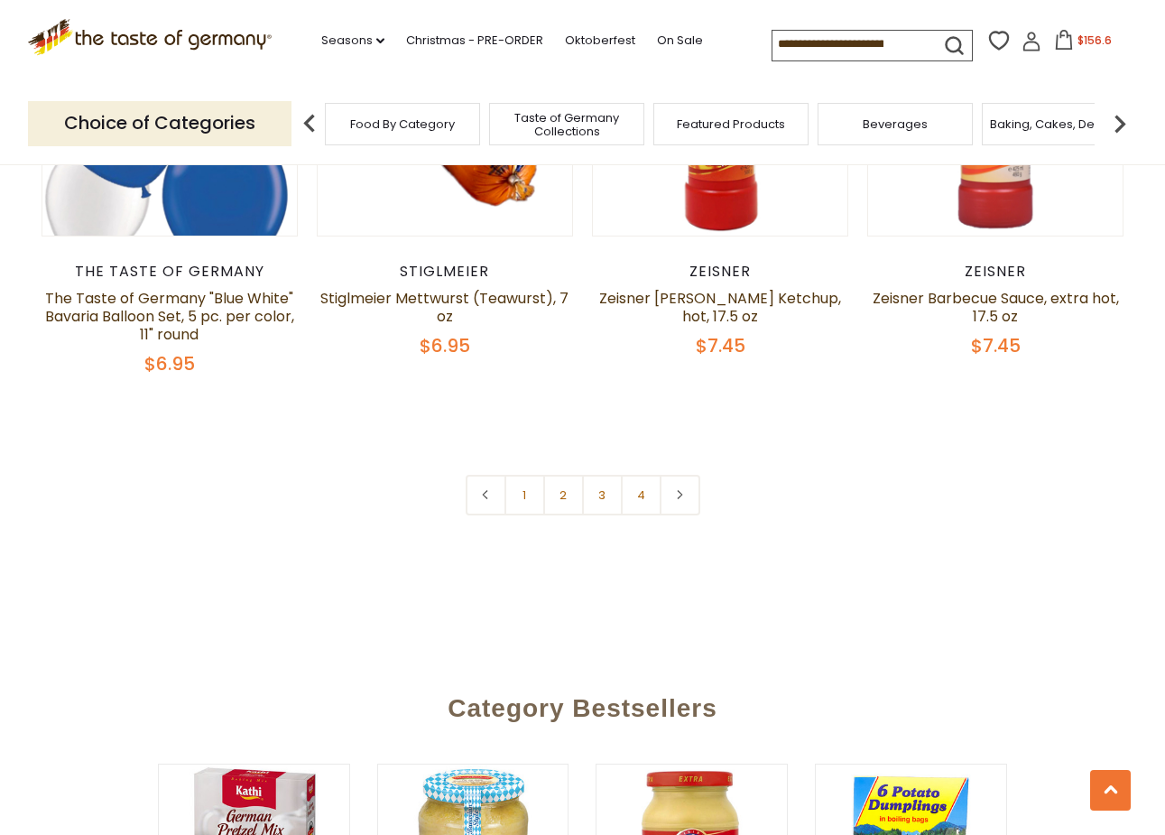
scroll to position [4247, 0]
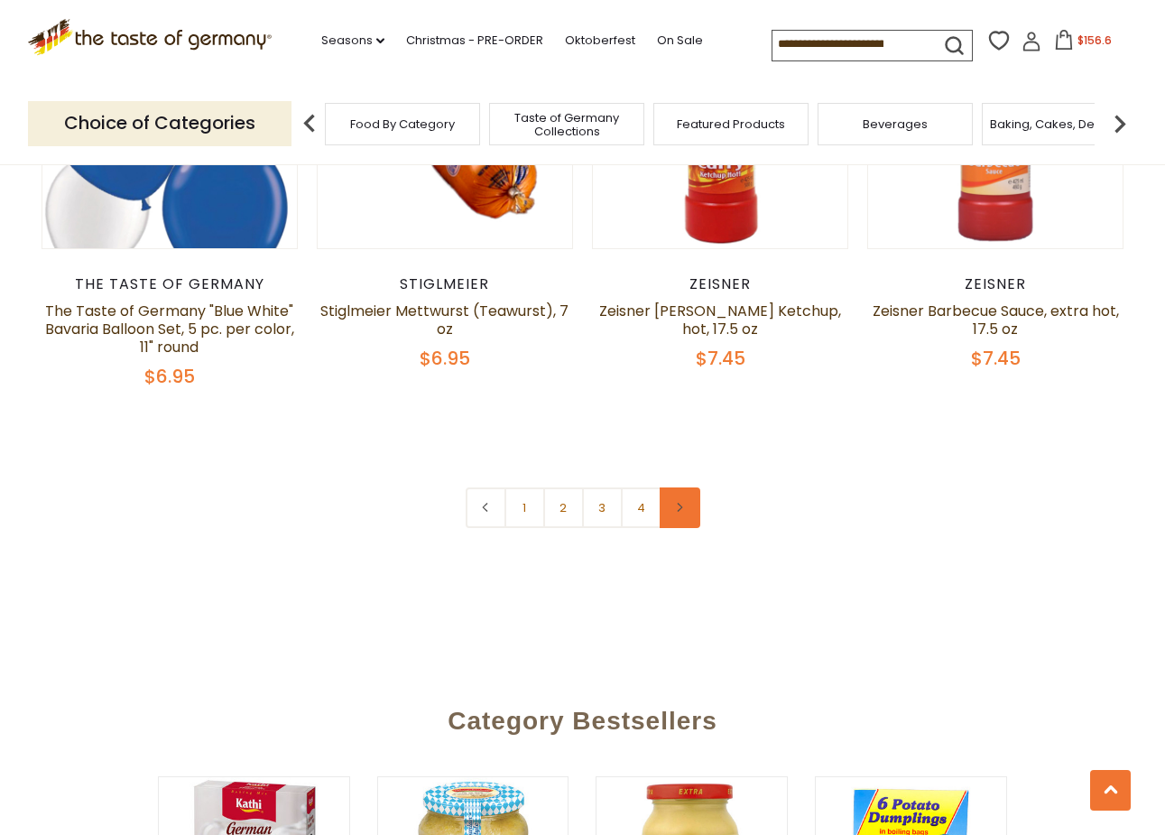
click at [680, 512] on link at bounding box center [680, 507] width 41 height 41
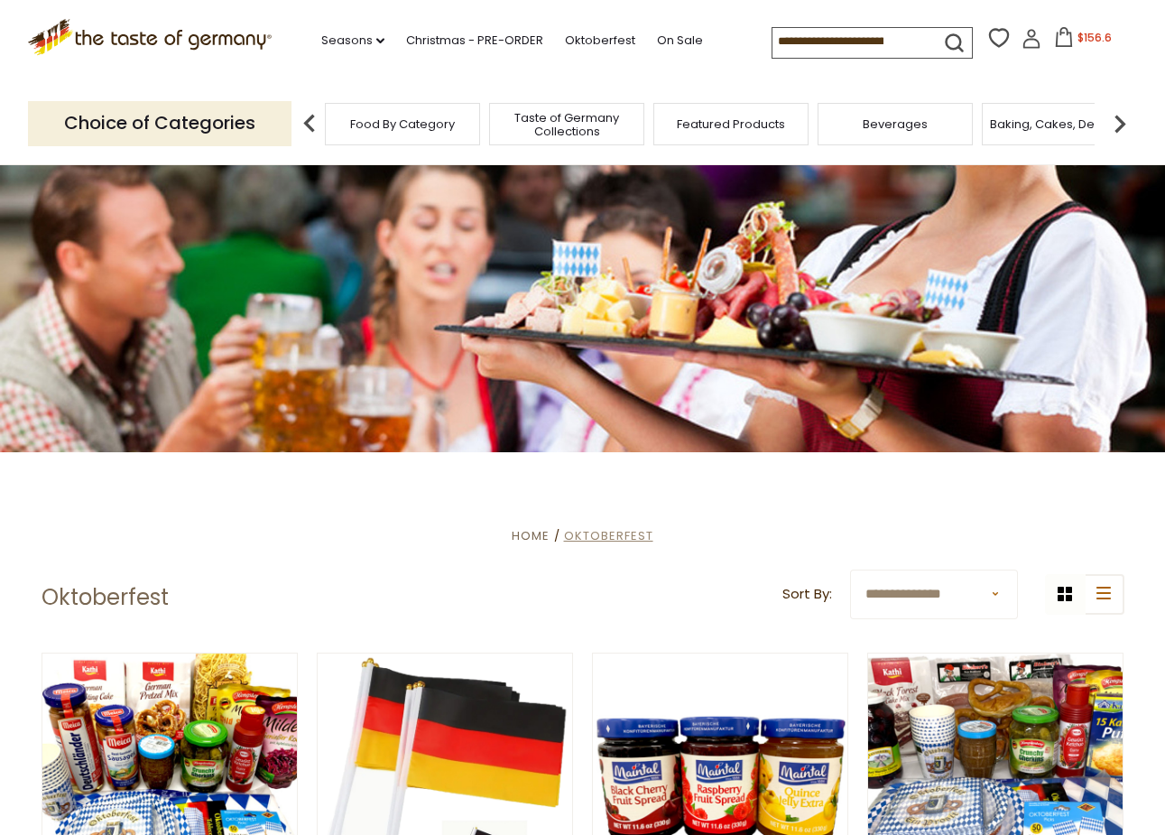
click at [629, 540] on span "Oktoberfest" at bounding box center [608, 535] width 89 height 17
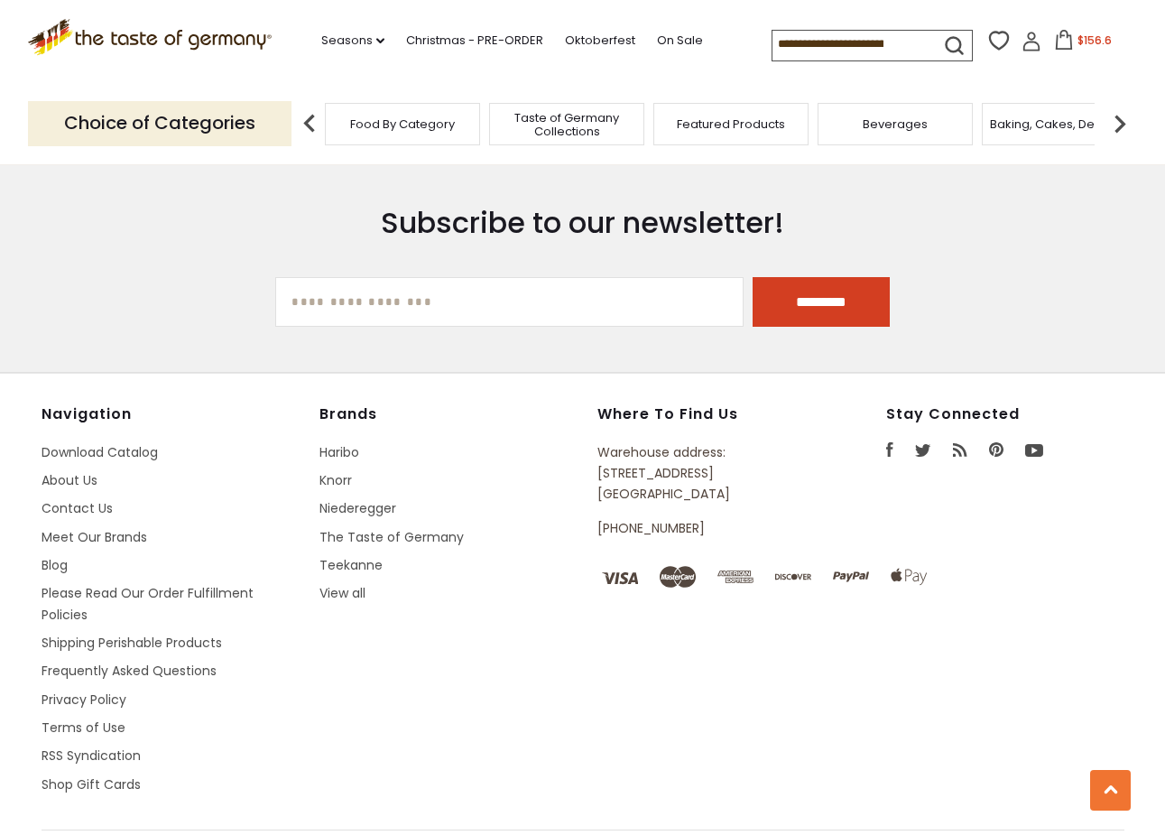
scroll to position [5254, 0]
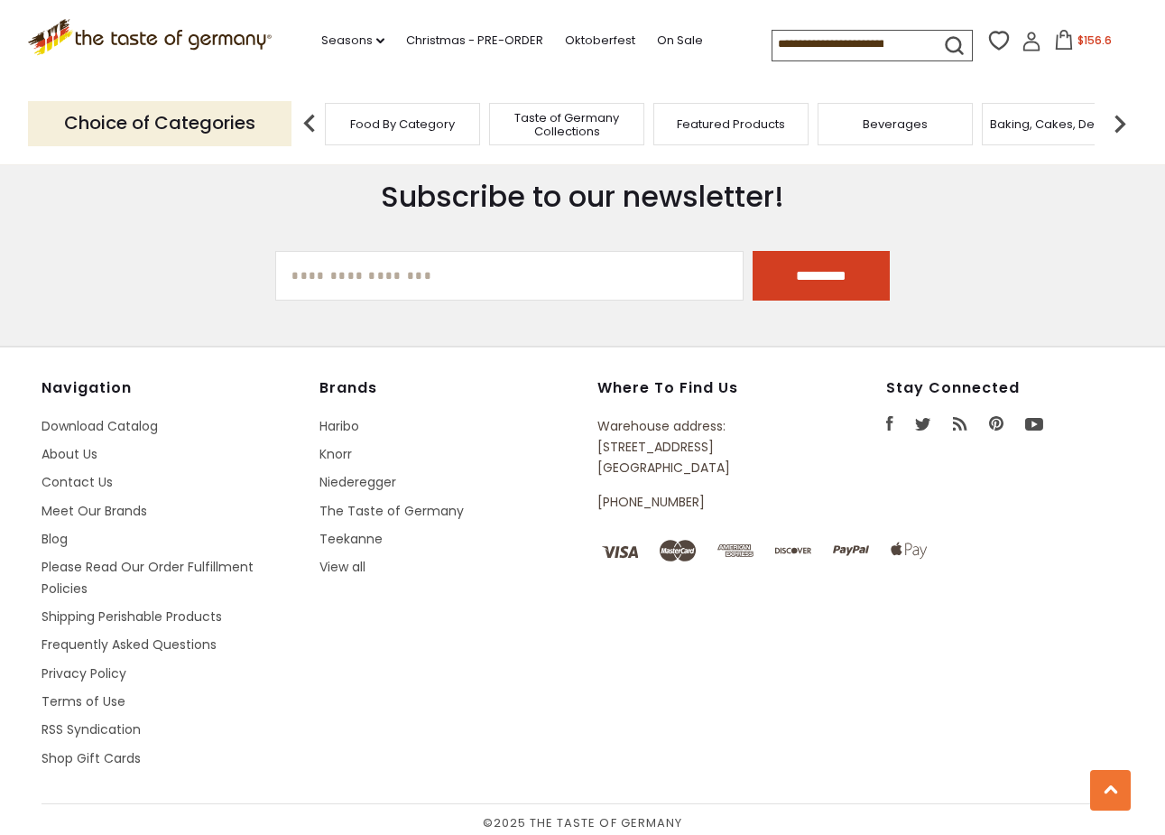
click at [671, 541] on icon at bounding box center [678, 551] width 36 height 22
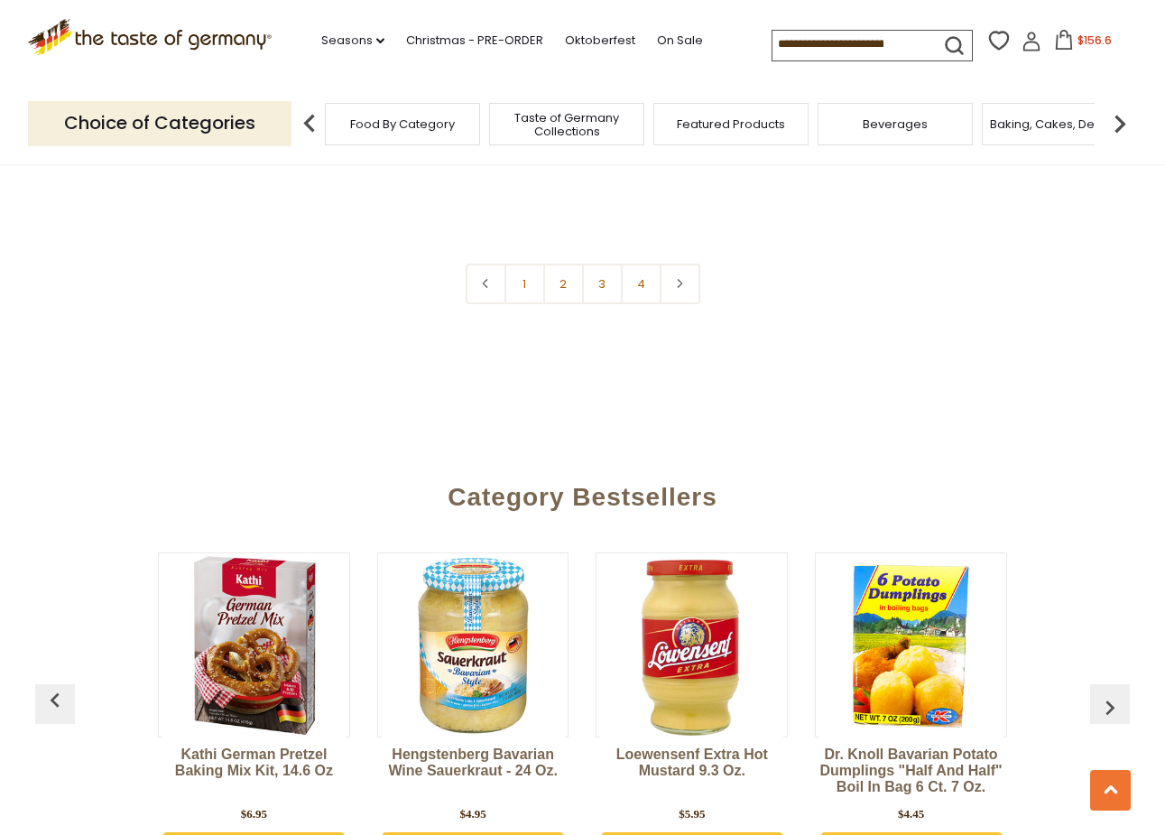
scroll to position [4214, 0]
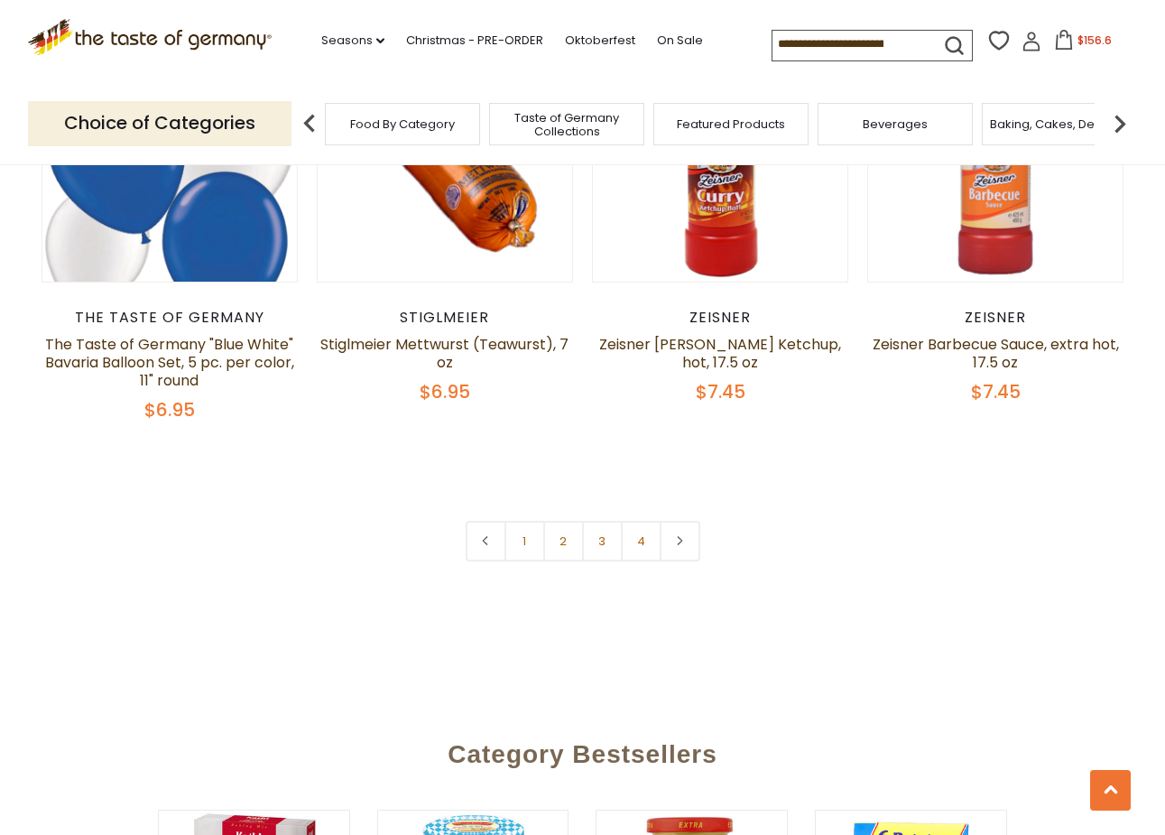
click at [673, 542] on link at bounding box center [680, 541] width 41 height 41
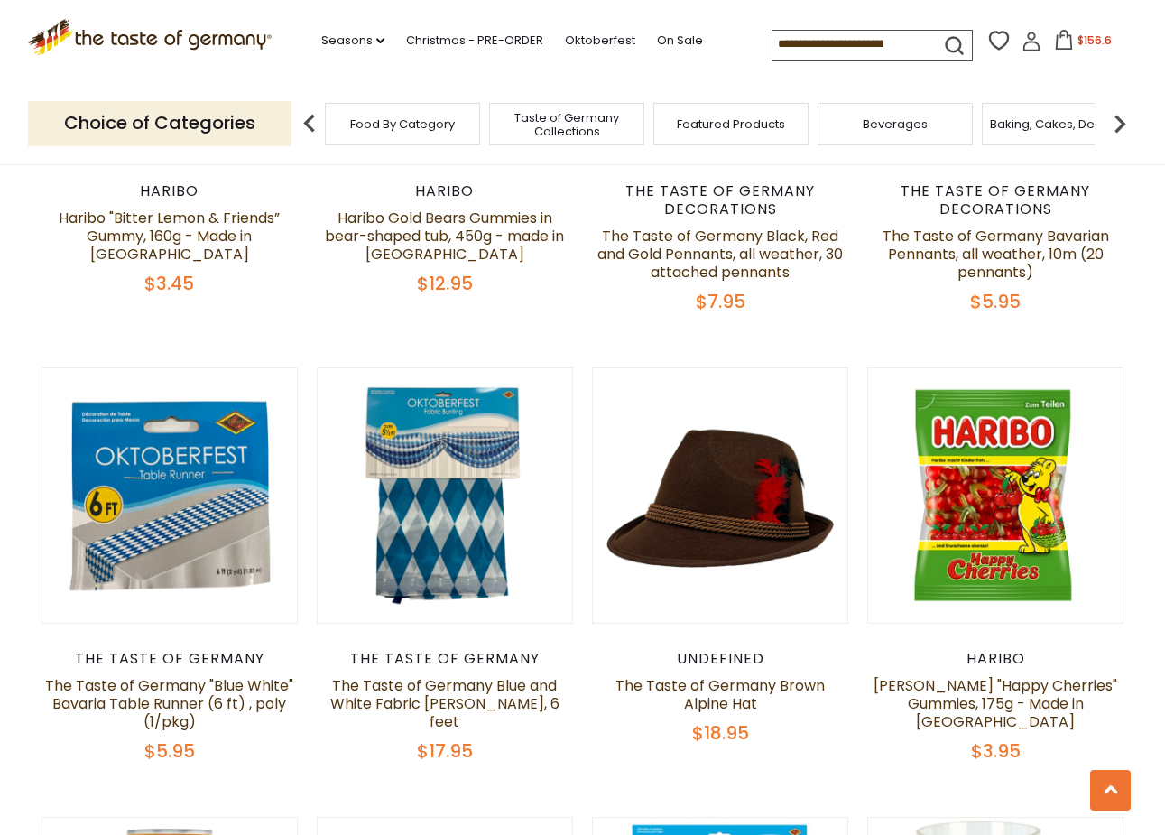
scroll to position [790, 0]
